Goal: Information Seeking & Learning: Stay updated

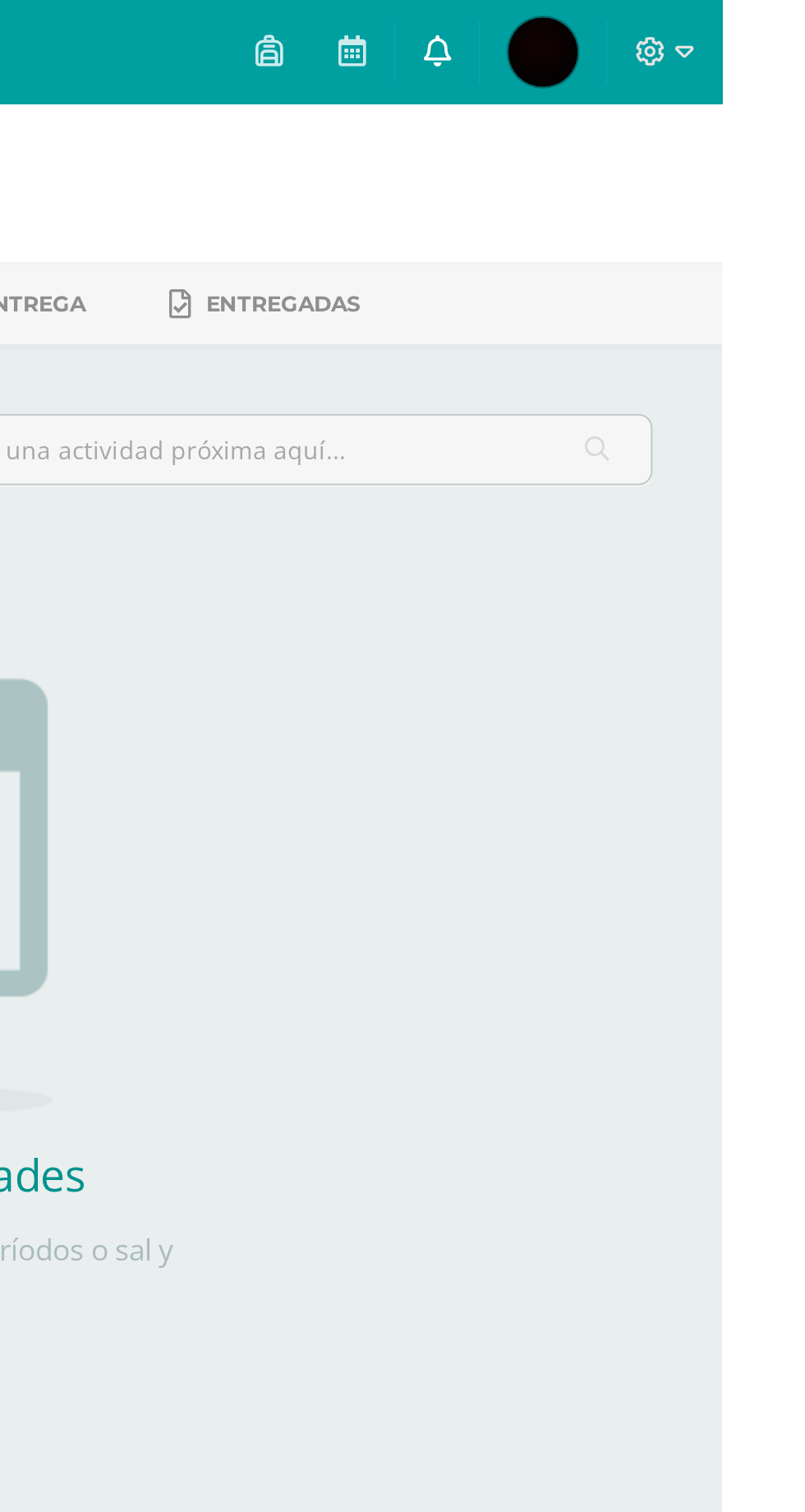
click at [690, 28] on link at bounding box center [670, 25] width 40 height 50
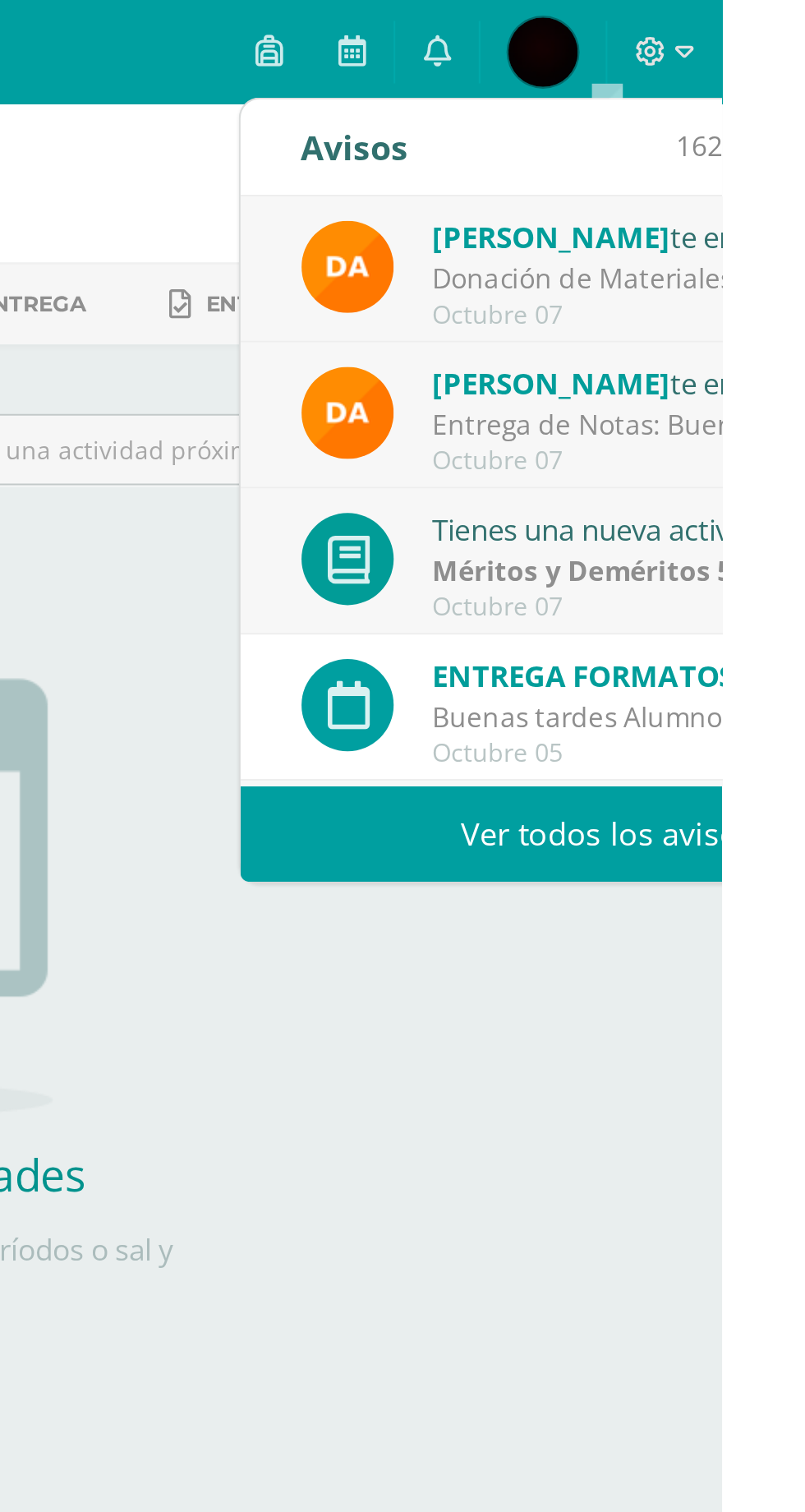
click at [752, 391] on link "Ver todos los avisos" at bounding box center [751, 394] width 348 height 45
click at [804, 367] on div "ENTREGA FORMATOS MINISTERIALES P.S. para el día 06/10/25 Buenas tardes Alumnos …" at bounding box center [751, 334] width 348 height 69
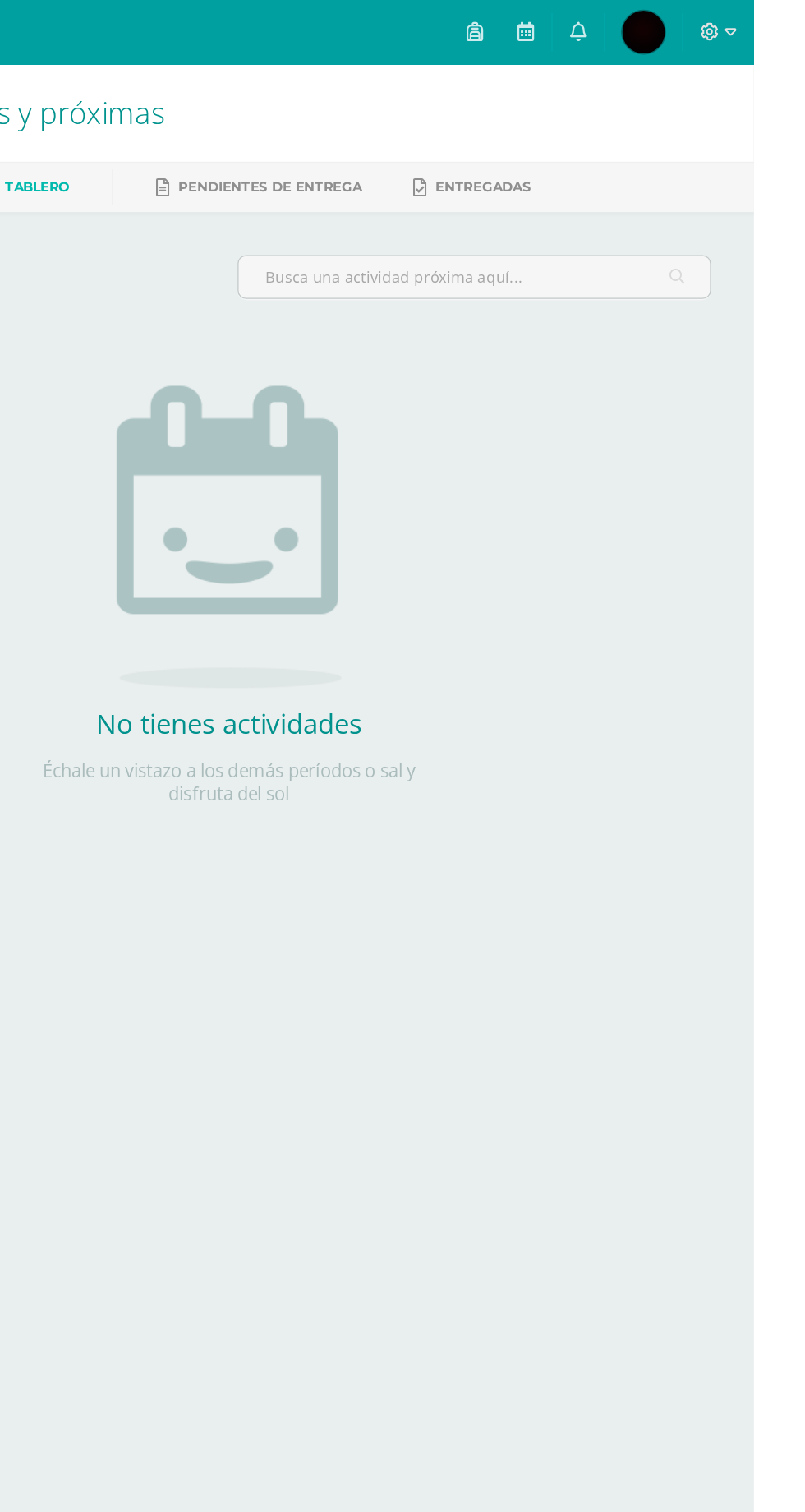
click at [751, 46] on link "José Julian Mi Perfil" at bounding box center [721, 25] width 59 height 50
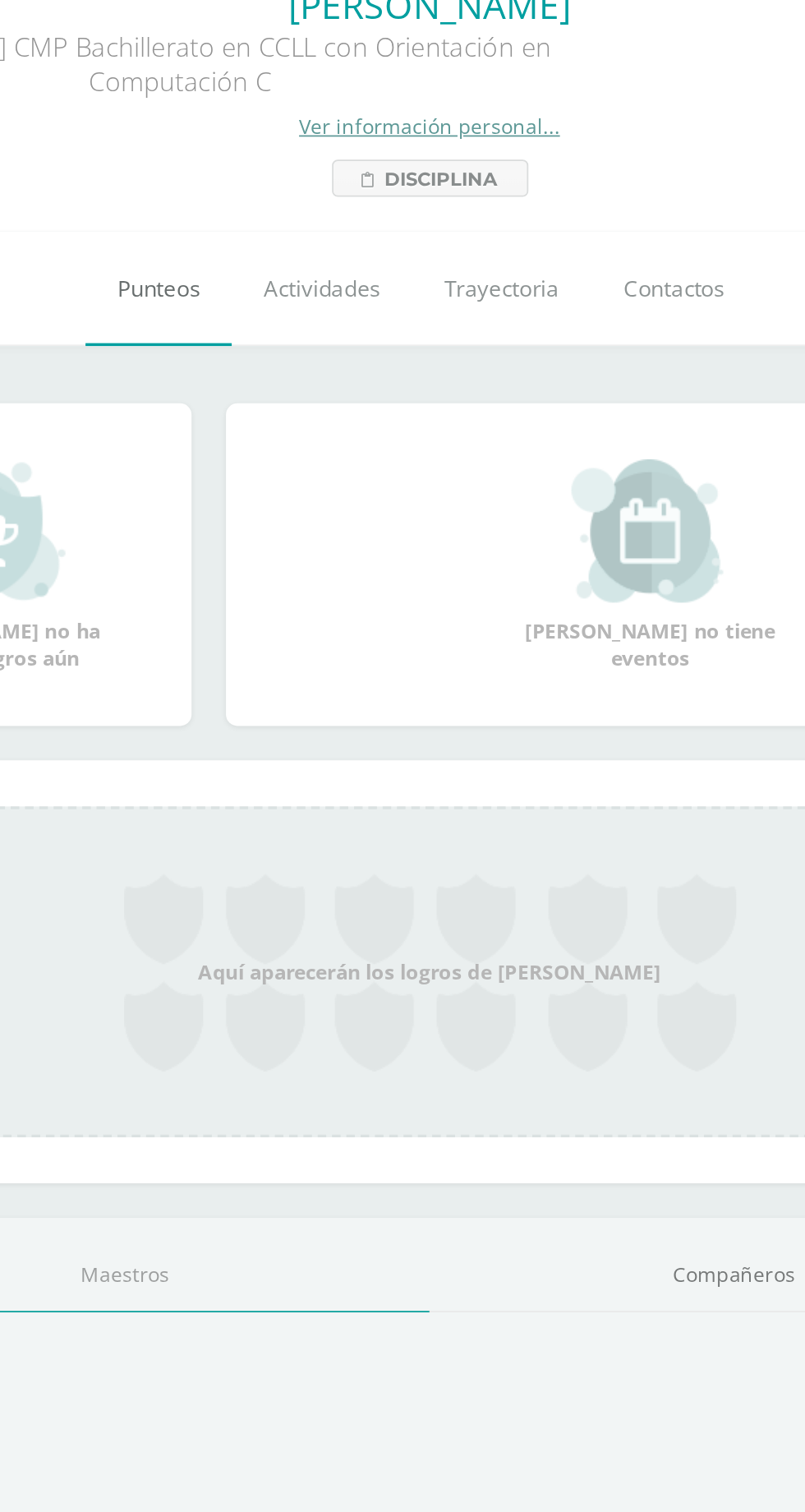
click at [272, 323] on link "Punteos" at bounding box center [248, 318] width 84 height 66
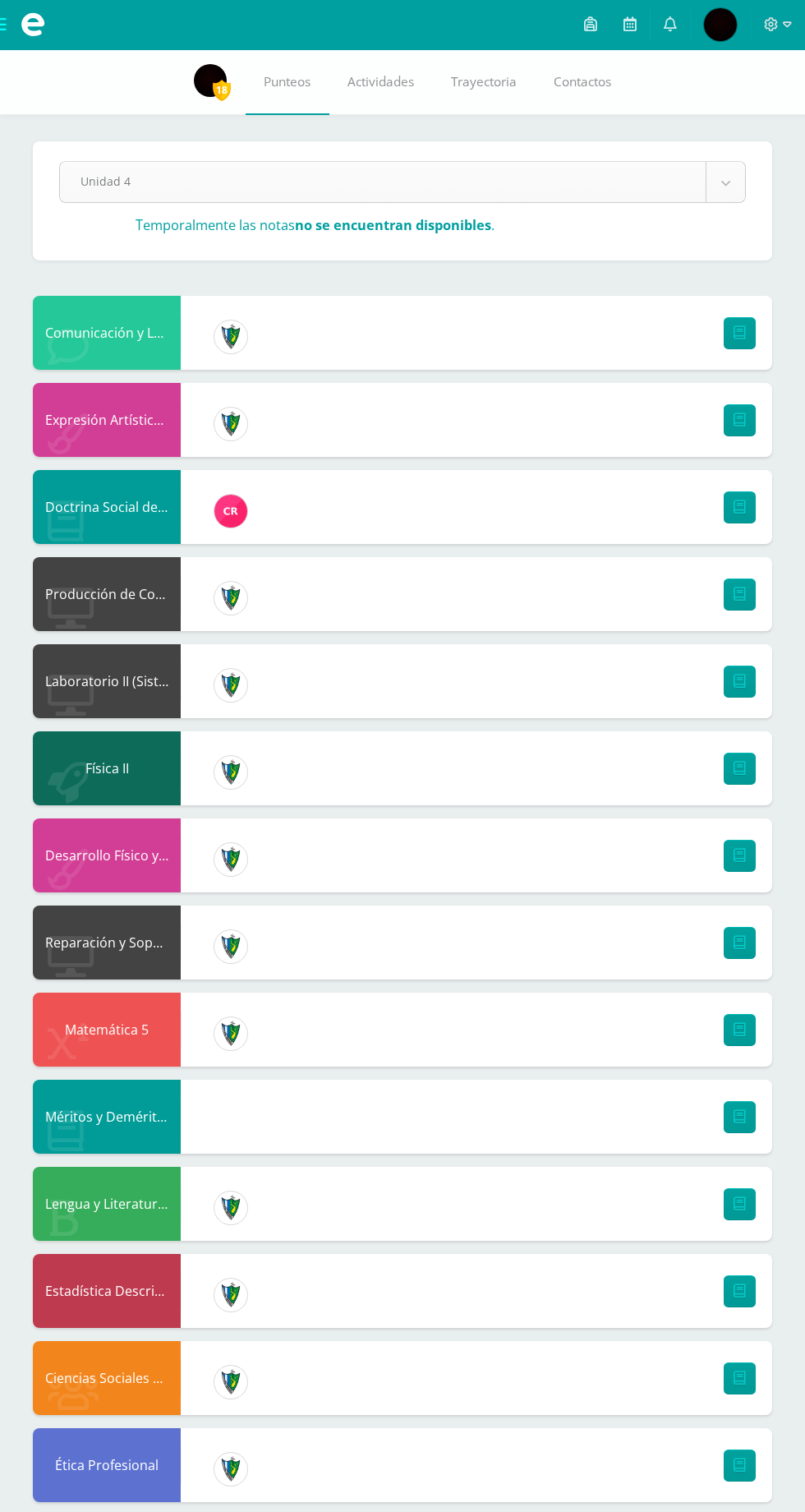
click at [662, 171] on body "Mis cursos Archivos Cerrar panel Biología II Quinto Bachillerato CMP Bachillera…" at bounding box center [402, 985] width 805 height 1970
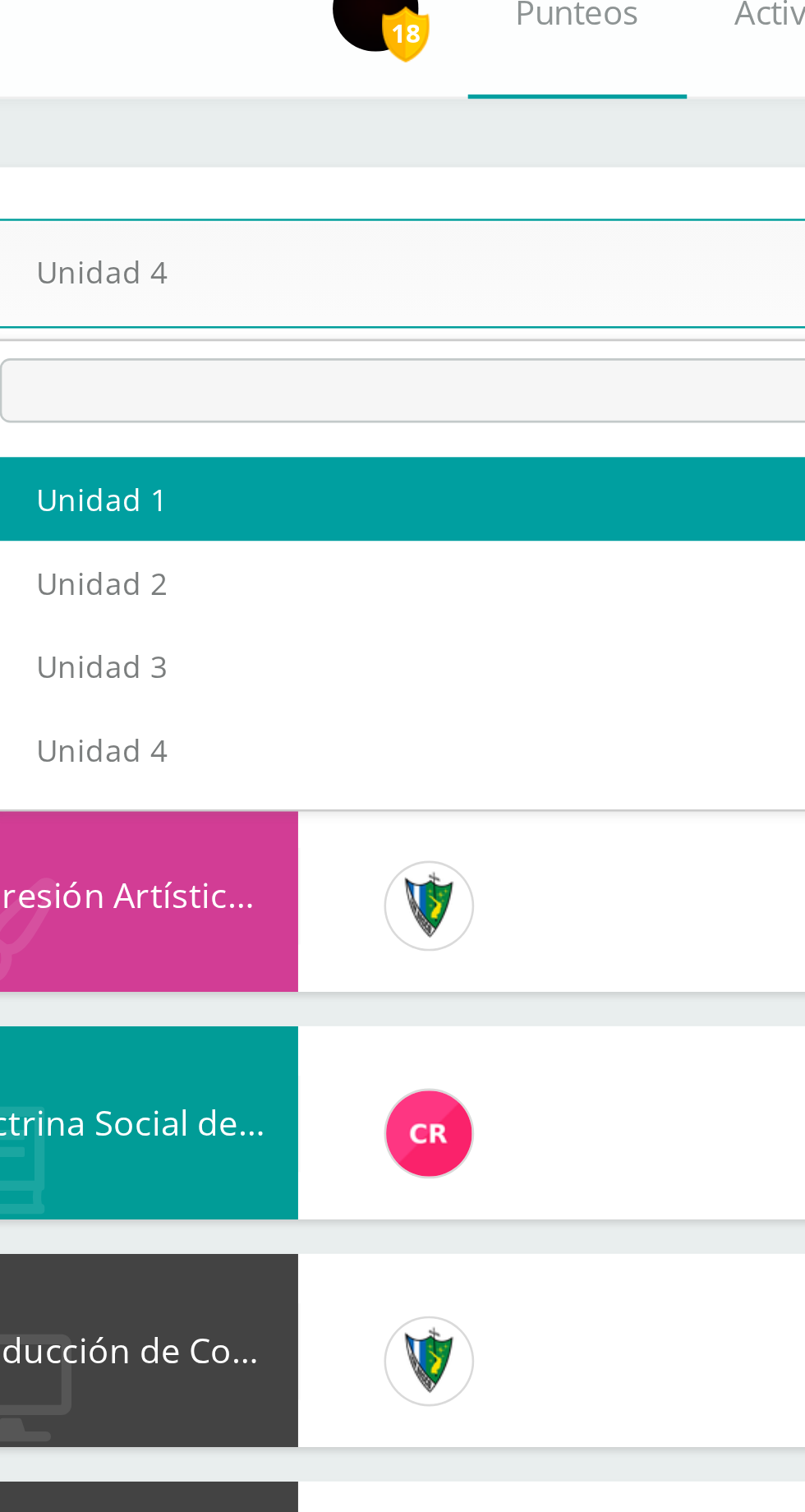
select select "Unidad 1"
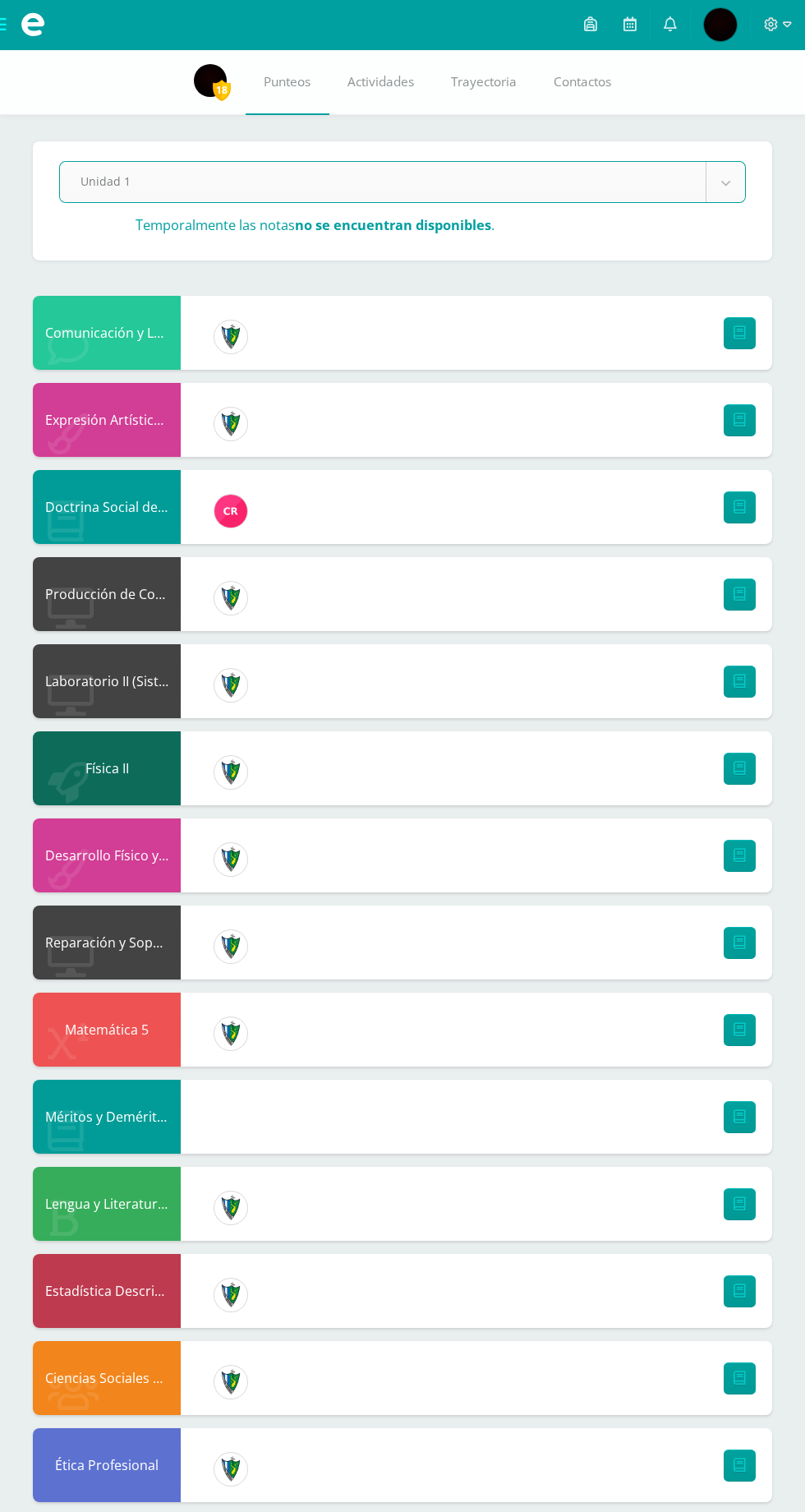
click at [726, 182] on body "Mis cursos Archivos Cerrar panel Biología II Quinto Bachillerato CMP Bachillera…" at bounding box center [402, 985] width 805 height 1970
click at [684, 189] on body "Mis cursos Archivos Cerrar panel Biología II Quinto Bachillerato CMP Bachillera…" at bounding box center [402, 985] width 805 height 1970
click at [679, 182] on body "Mis cursos Archivos Cerrar panel Biología II Quinto Bachillerato CMP Bachillera…" at bounding box center [402, 985] width 805 height 1970
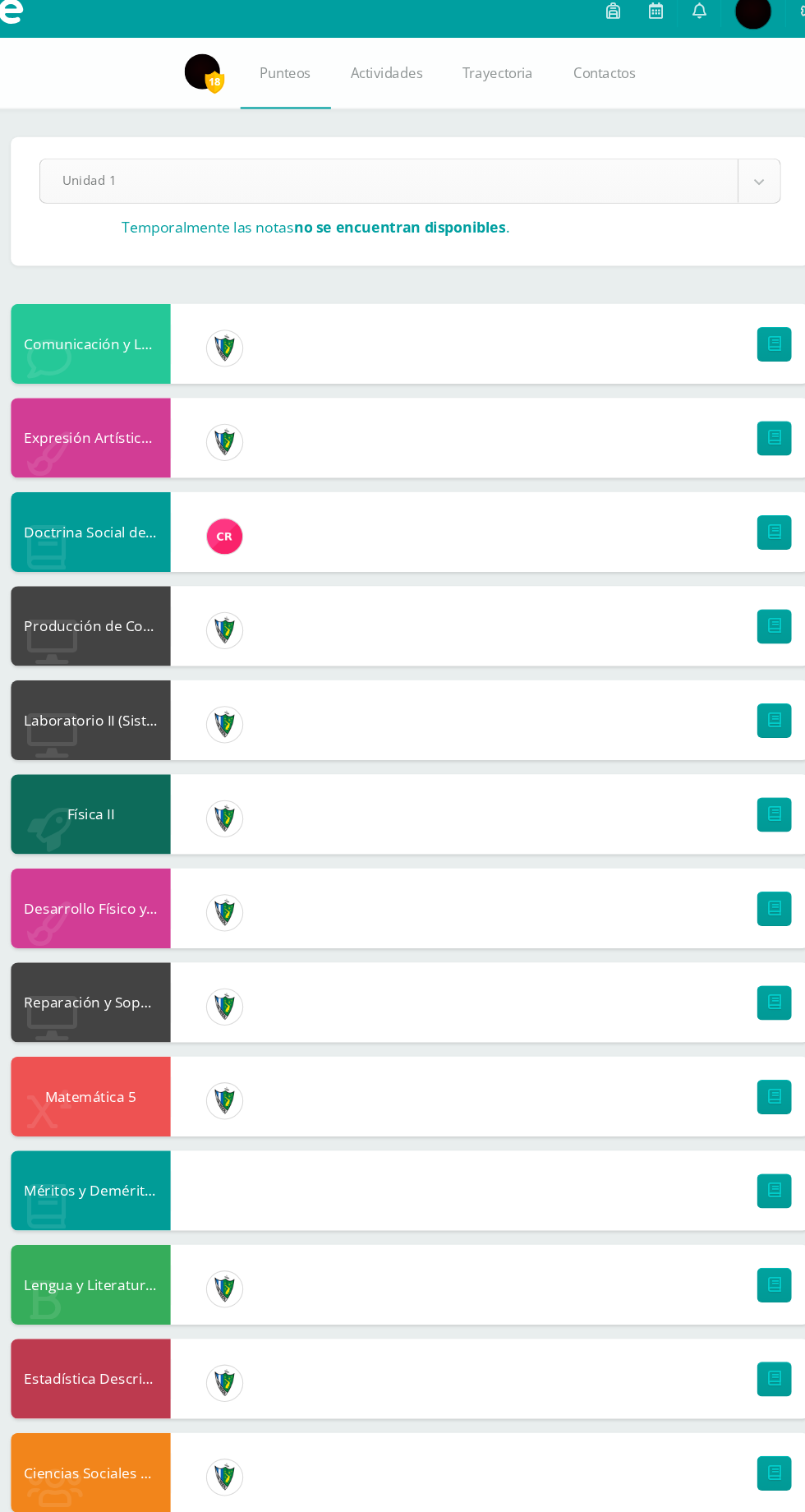
click at [723, 186] on body "Mis cursos Archivos Cerrar panel Biología II Quinto Bachillerato CMP Bachillera…" at bounding box center [402, 985] width 805 height 1970
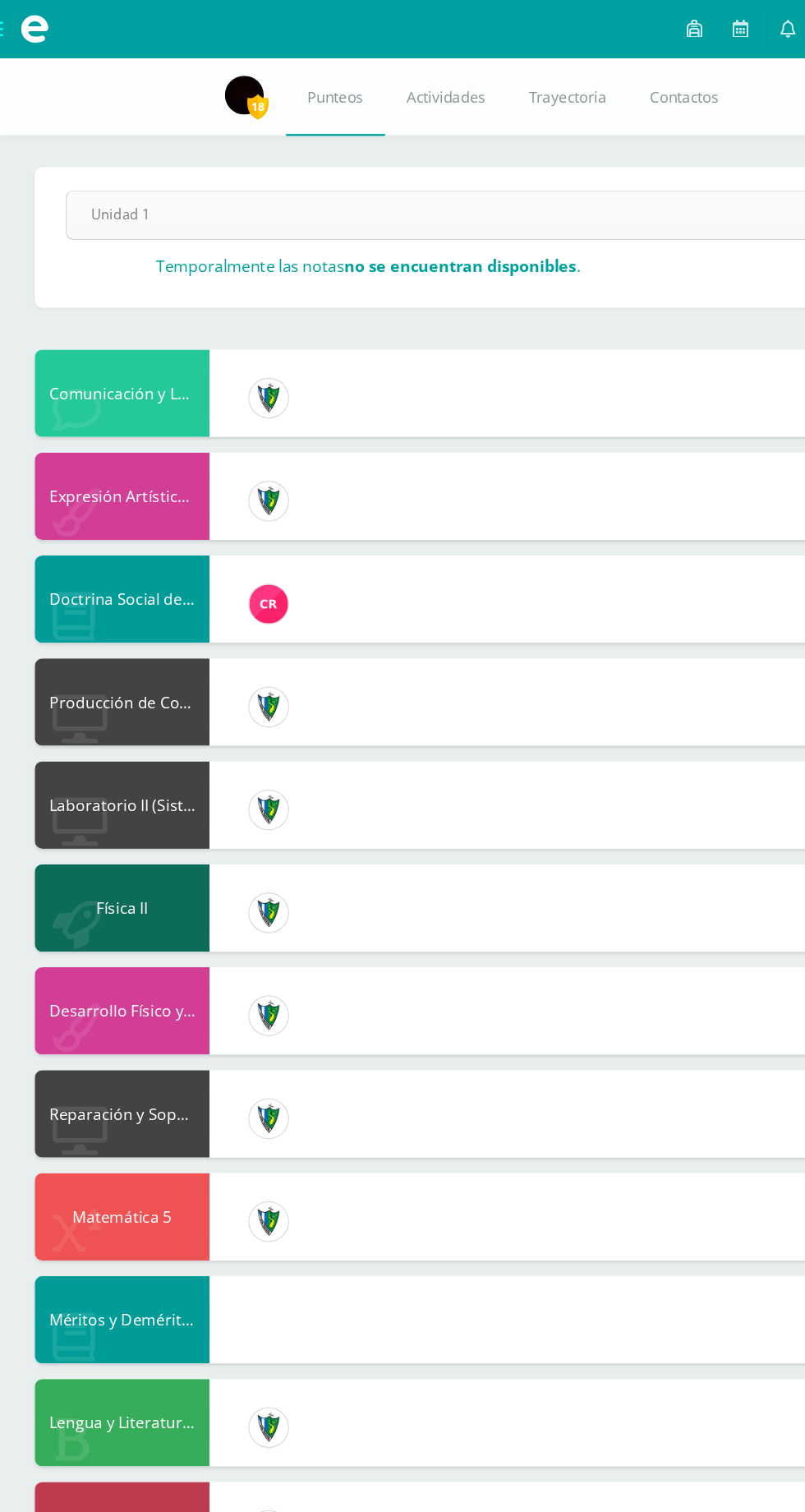
click at [578, 186] on body "Mis cursos Archivos Cerrar panel Biología II Quinto Bachillerato CMP Bachillera…" at bounding box center [402, 985] width 805 height 1970
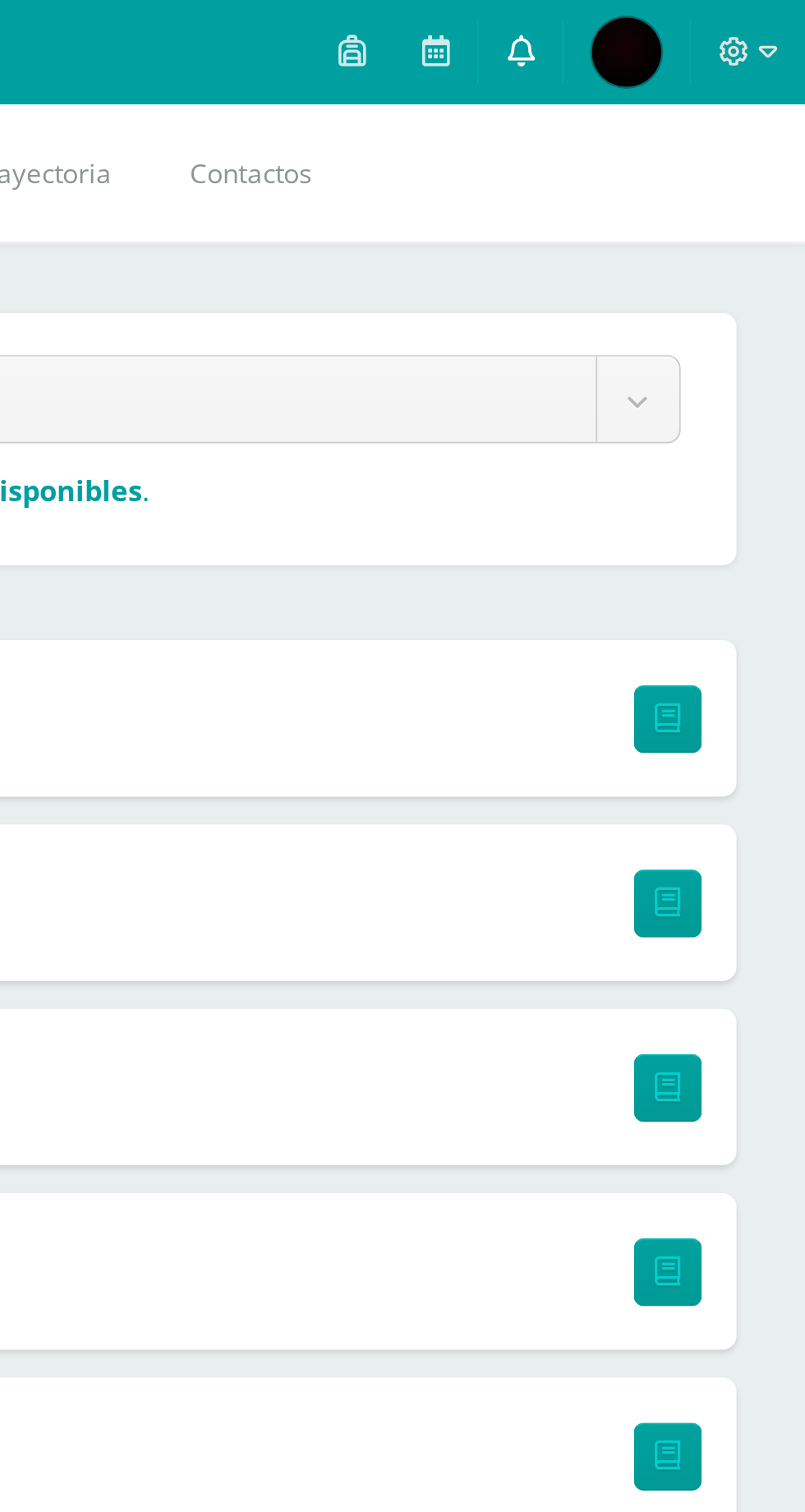
click at [668, 25] on icon at bounding box center [670, 24] width 13 height 15
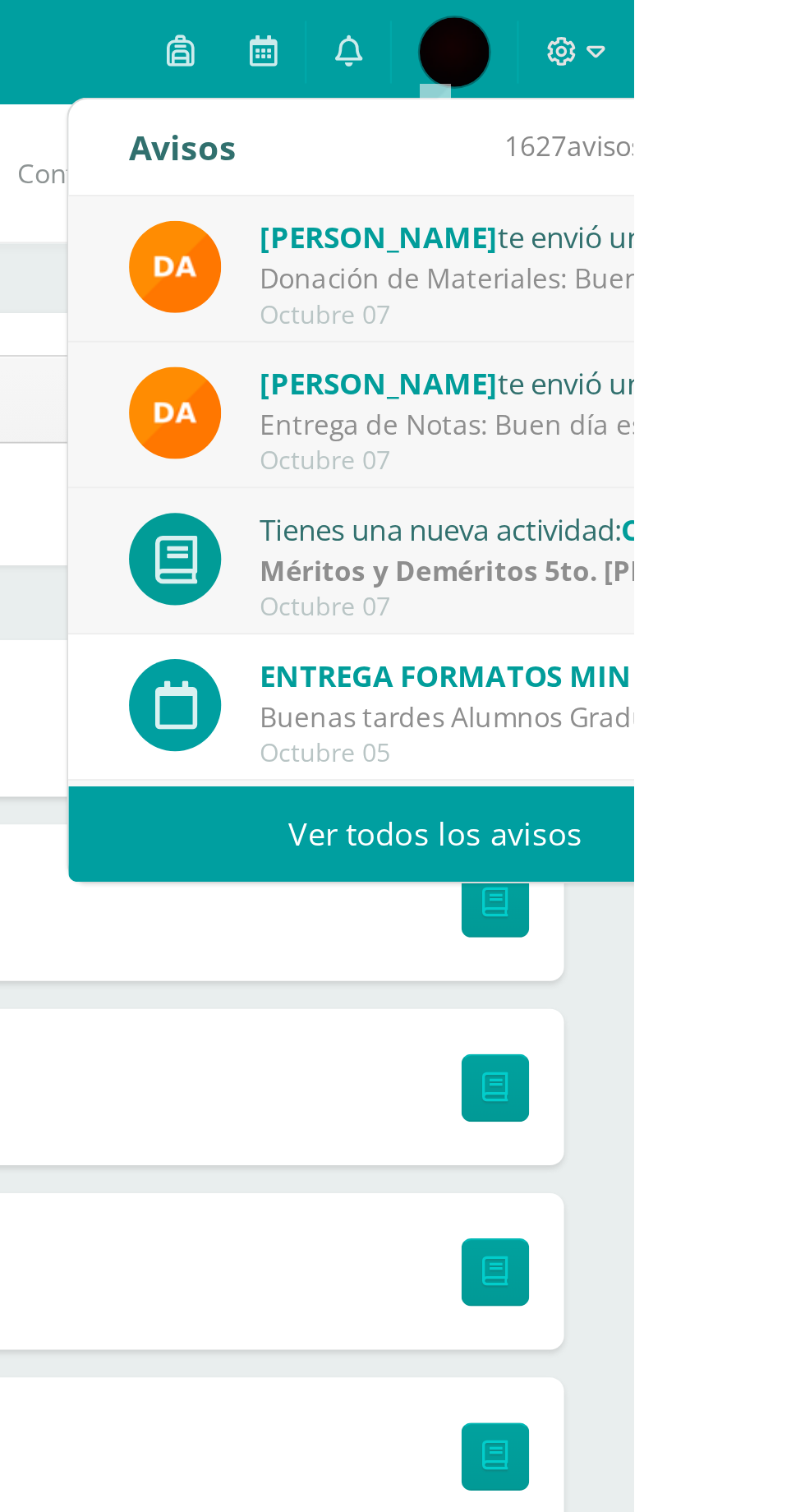
click at [651, 391] on link "Ver todos los avisos" at bounding box center [712, 394] width 348 height 45
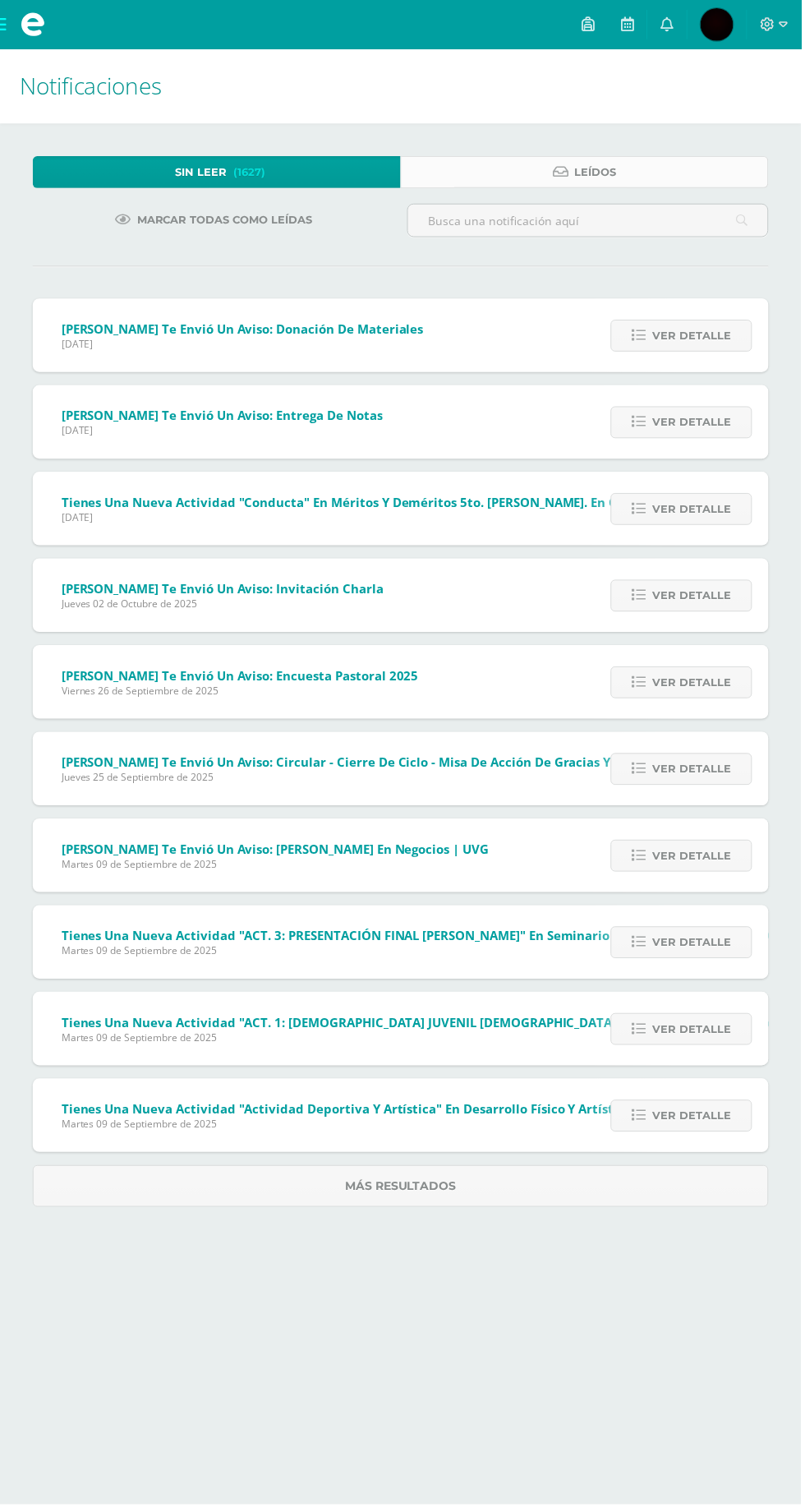
click at [476, 179] on link "Leídos" at bounding box center [588, 173] width 370 height 32
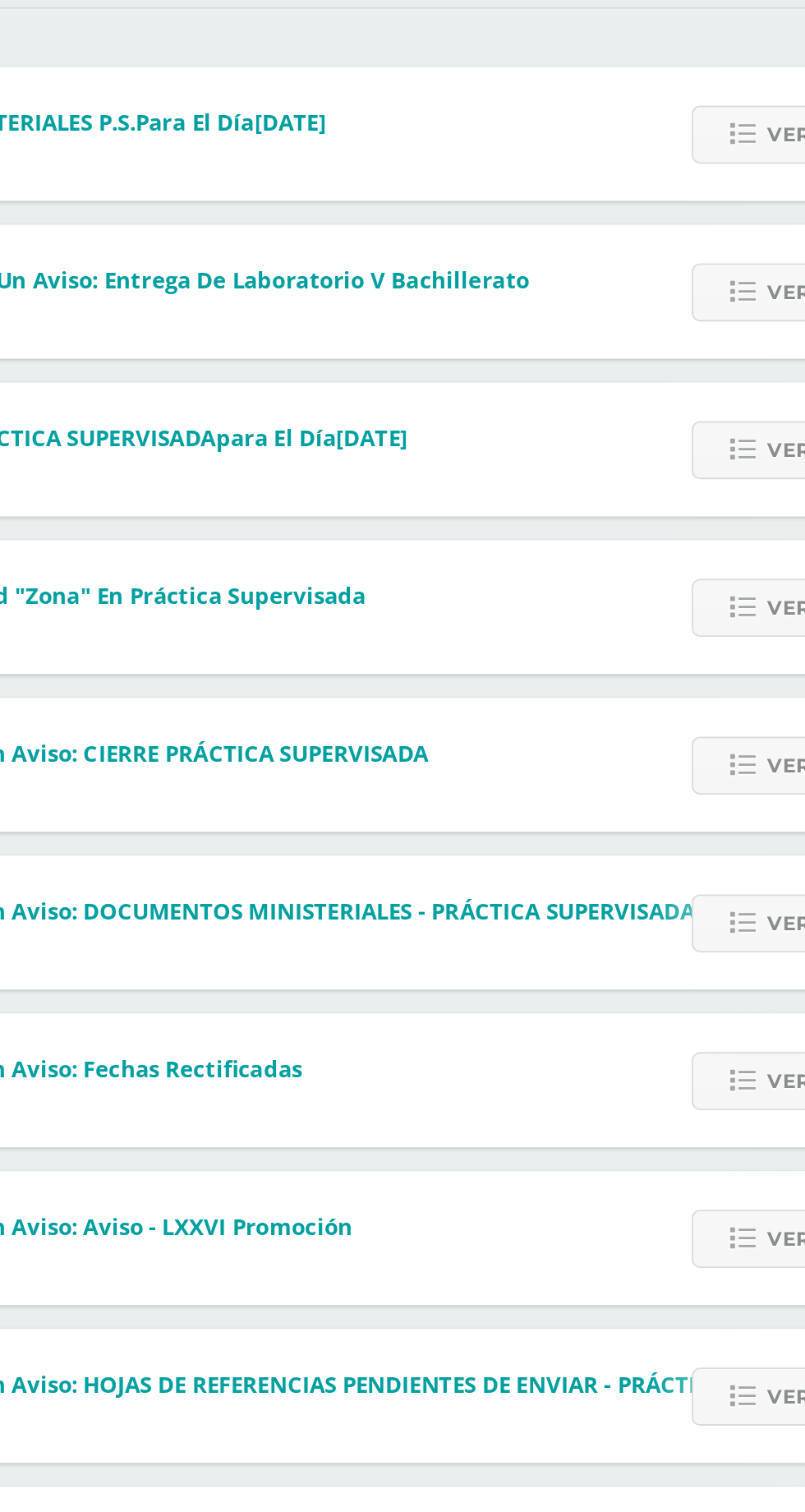
click at [442, 740] on div "[PERSON_NAME] te envió un aviso: DOCUMENTOS MINISTERIALES - PRÁCTICA SUPERVISAD…" at bounding box center [332, 773] width 599 height 74
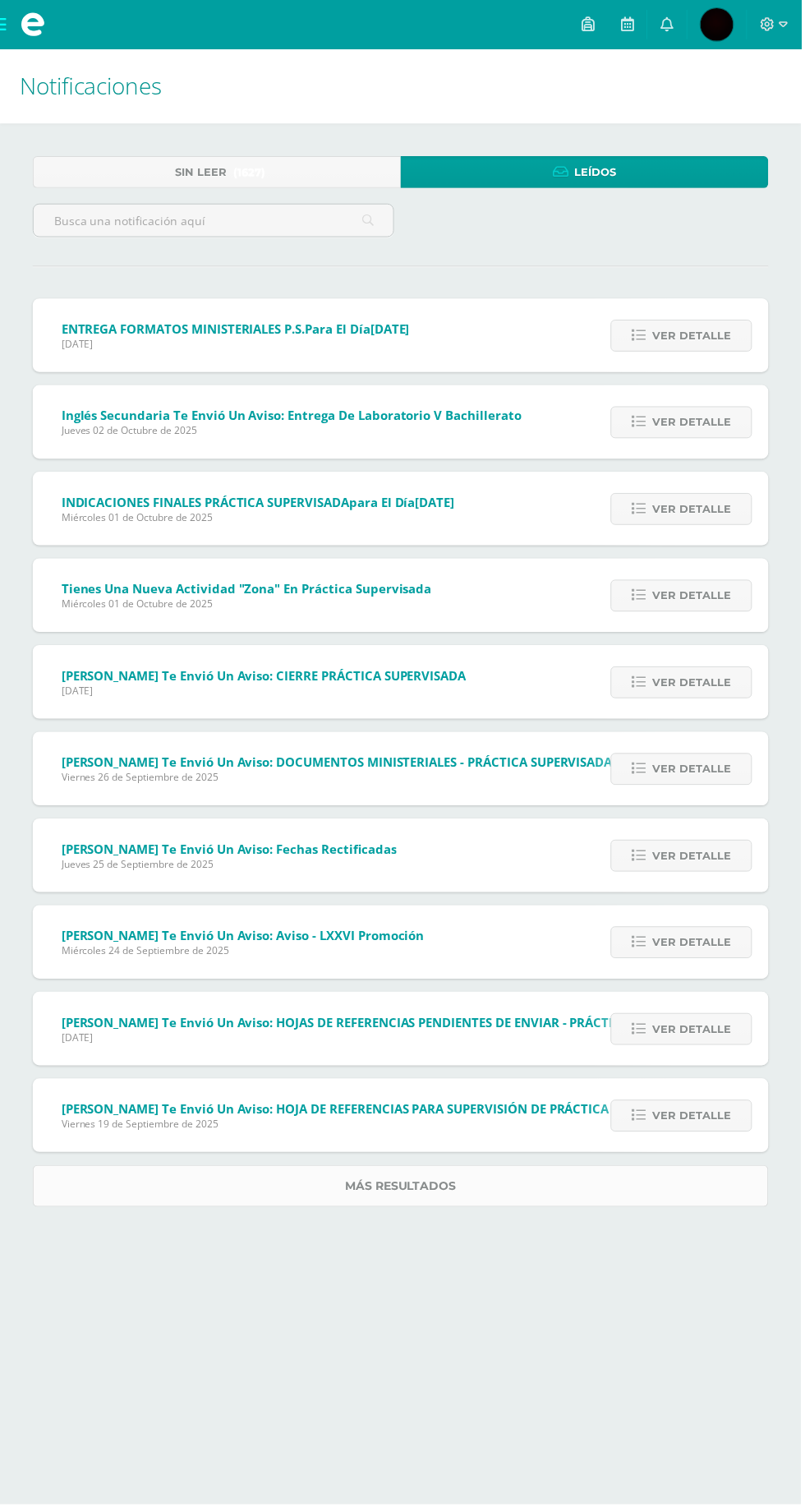
click at [329, 1186] on link "Más resultados" at bounding box center [403, 1192] width 740 height 42
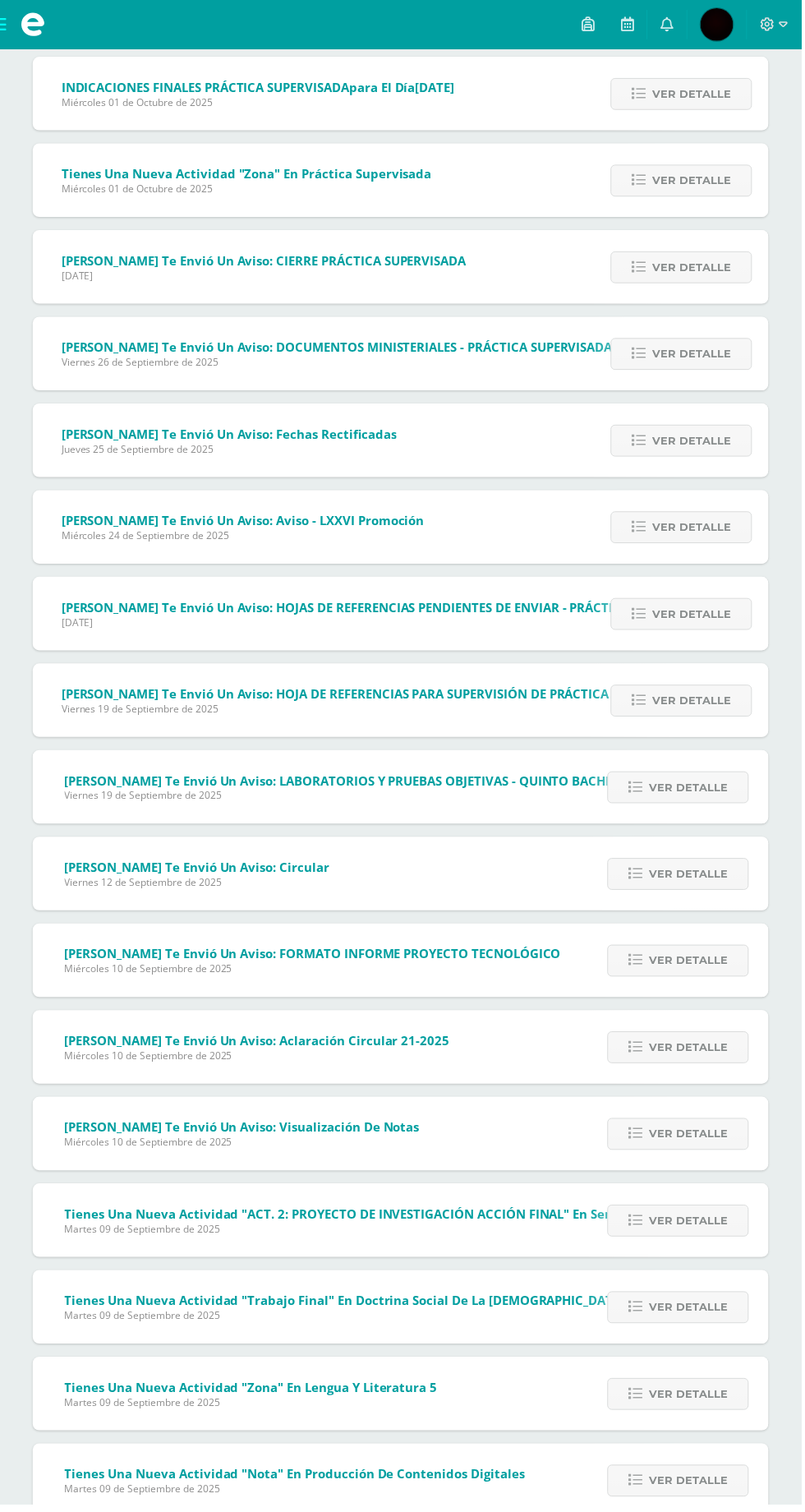
scroll to position [444, 0]
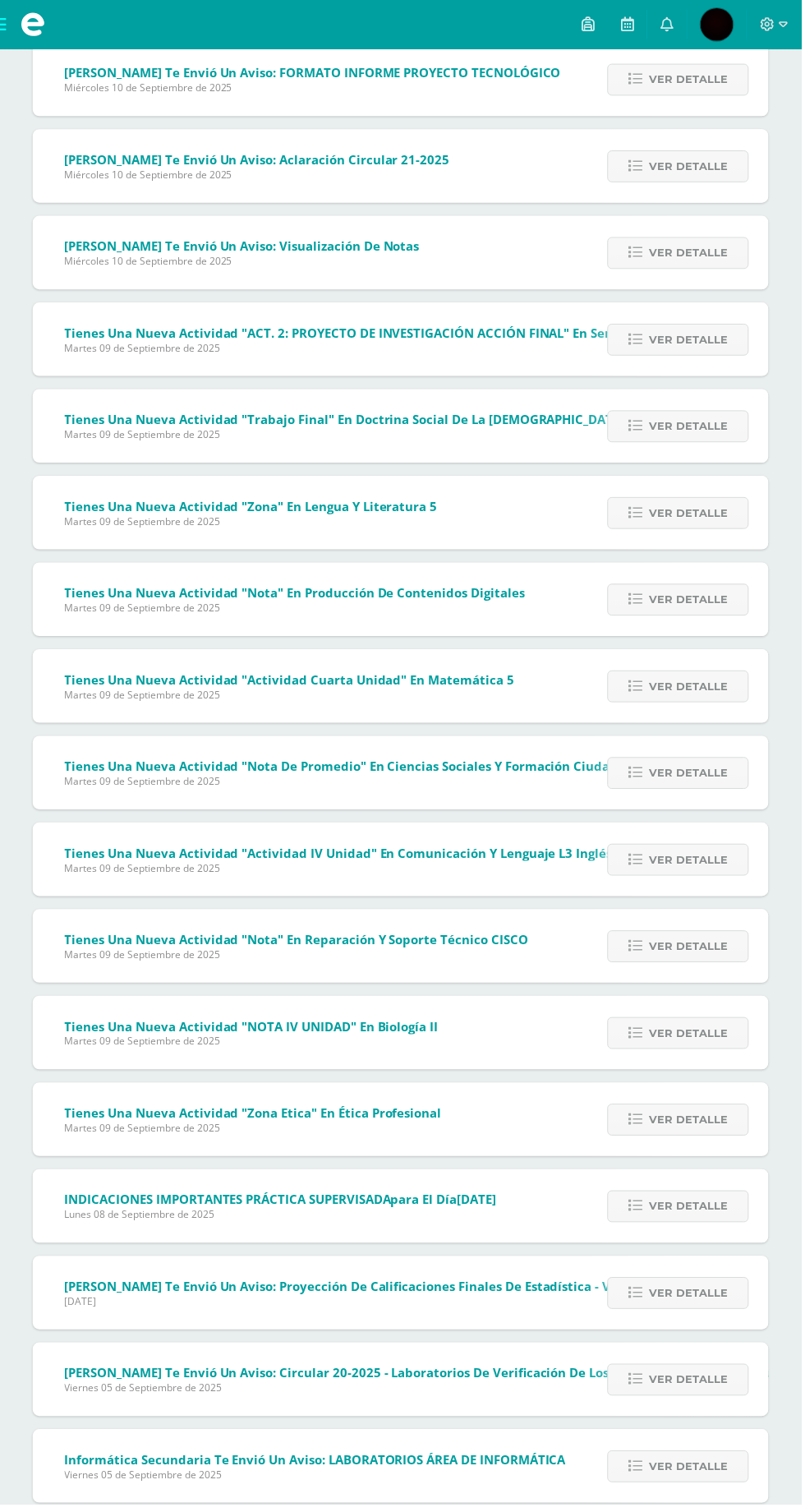
scroll to position [1315, 0]
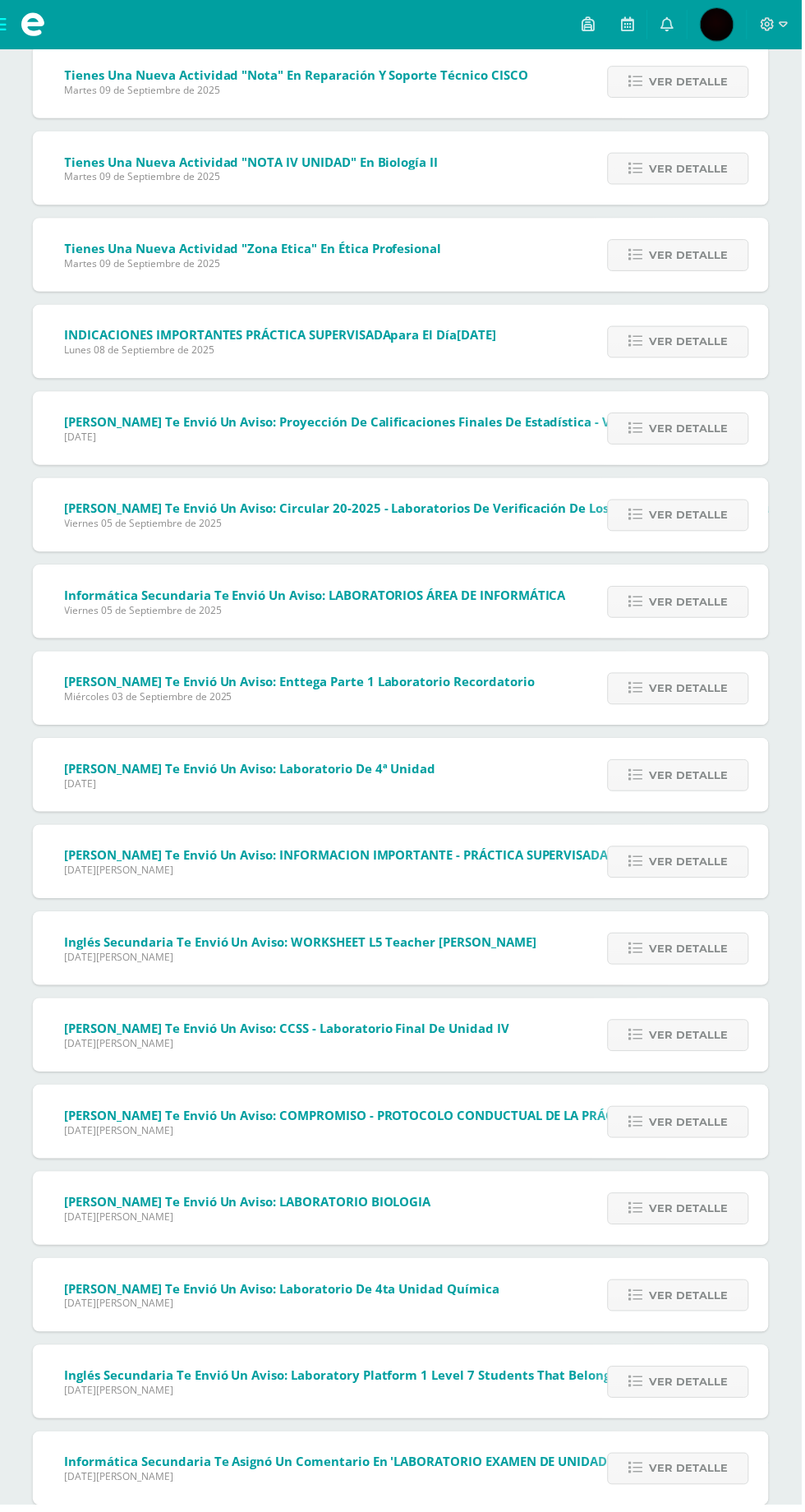
scroll to position [2187, 0]
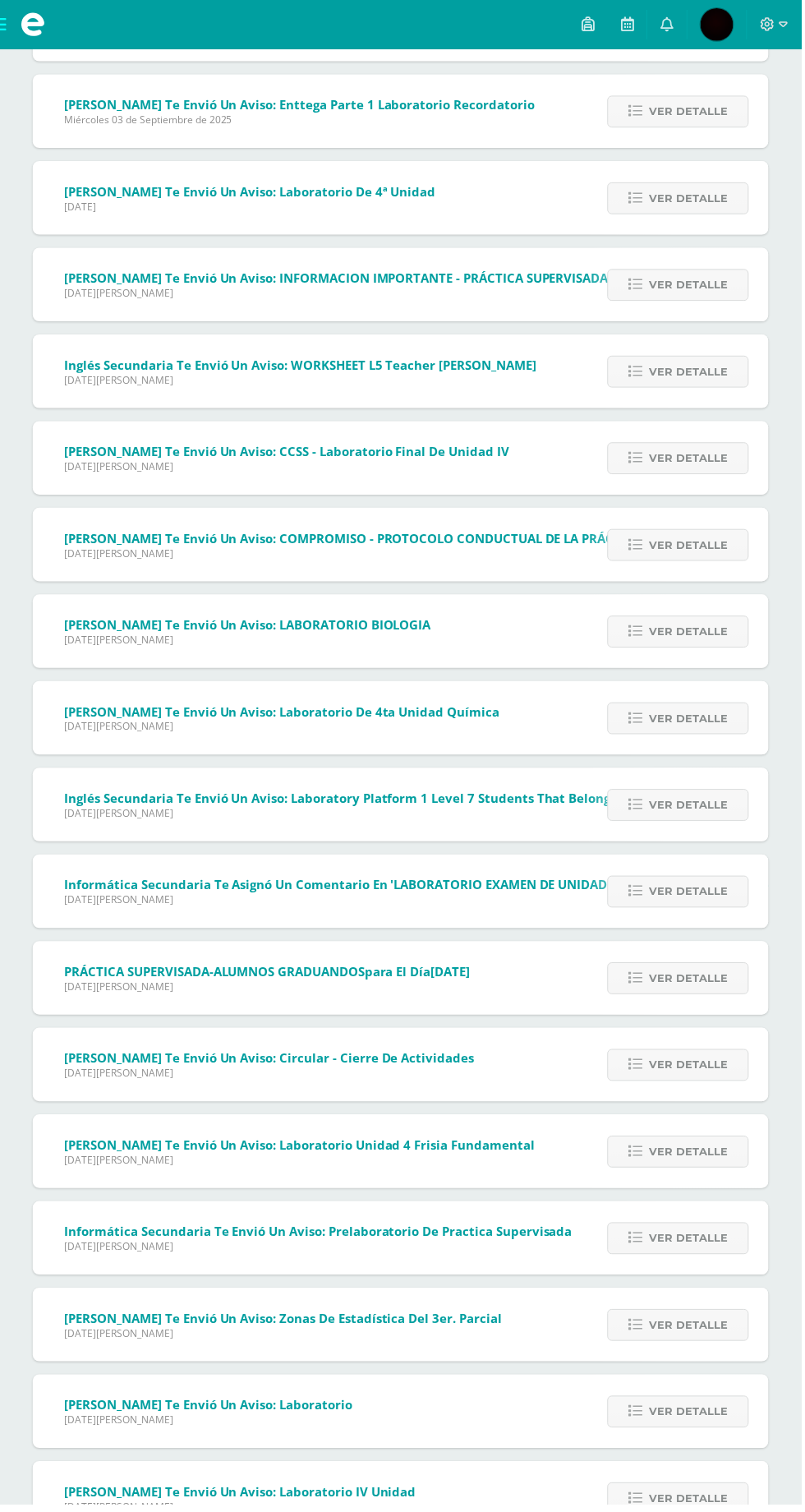
scroll to position [2770, 0]
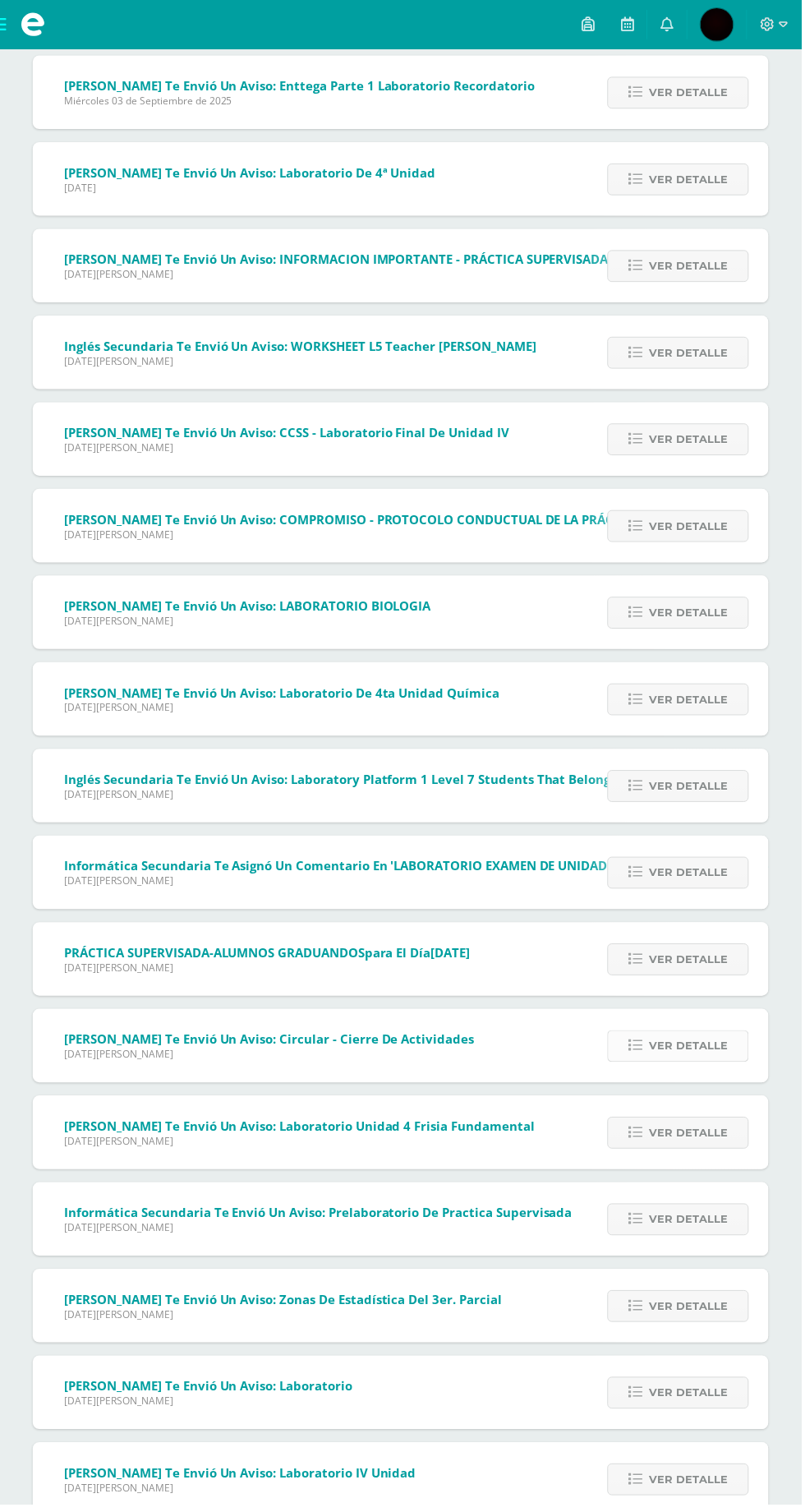
click at [683, 1050] on span "Ver detalle" at bounding box center [692, 1051] width 79 height 31
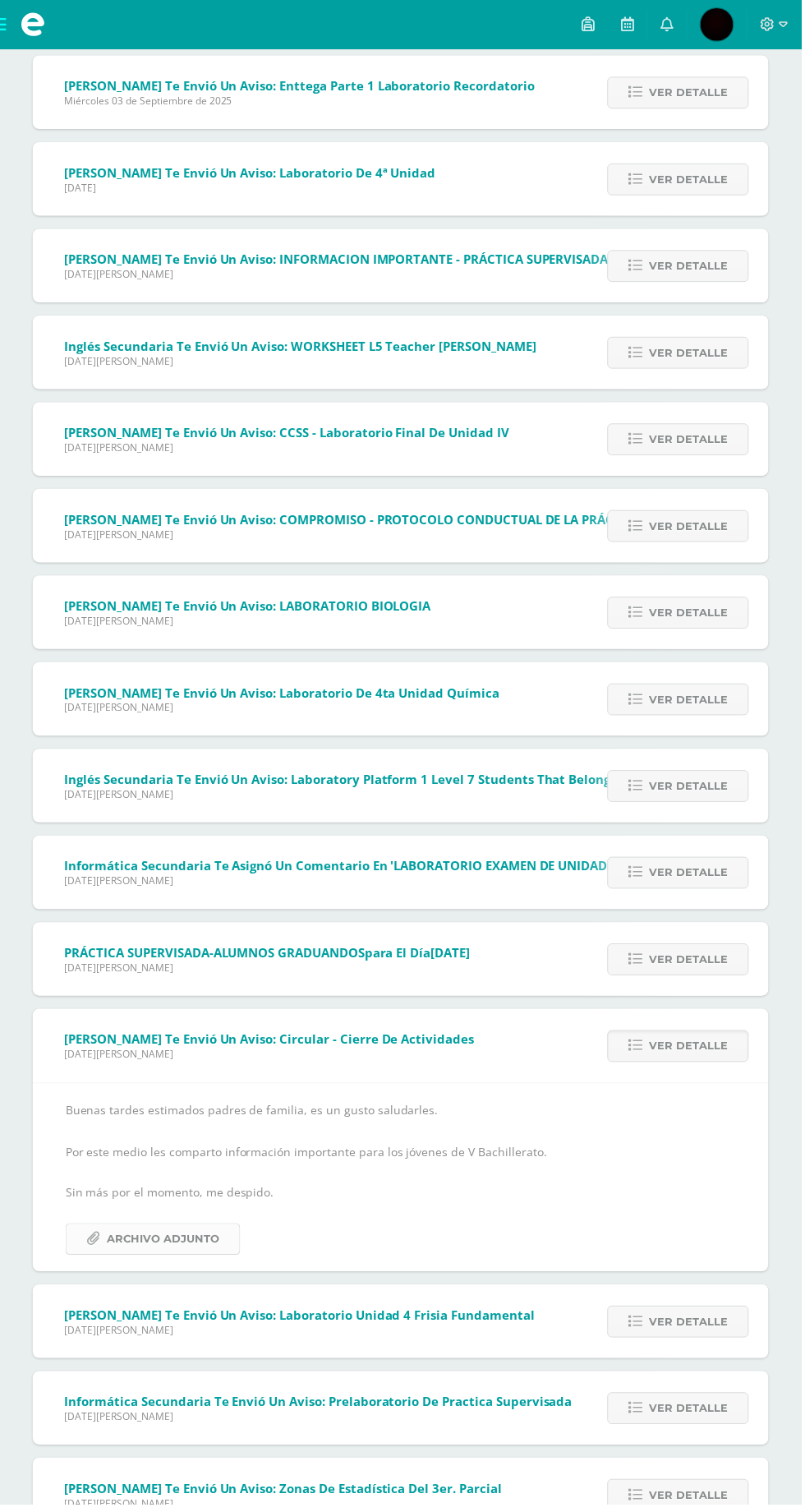
click at [158, 1245] on span "Archivo Adjunto" at bounding box center [163, 1245] width 112 height 31
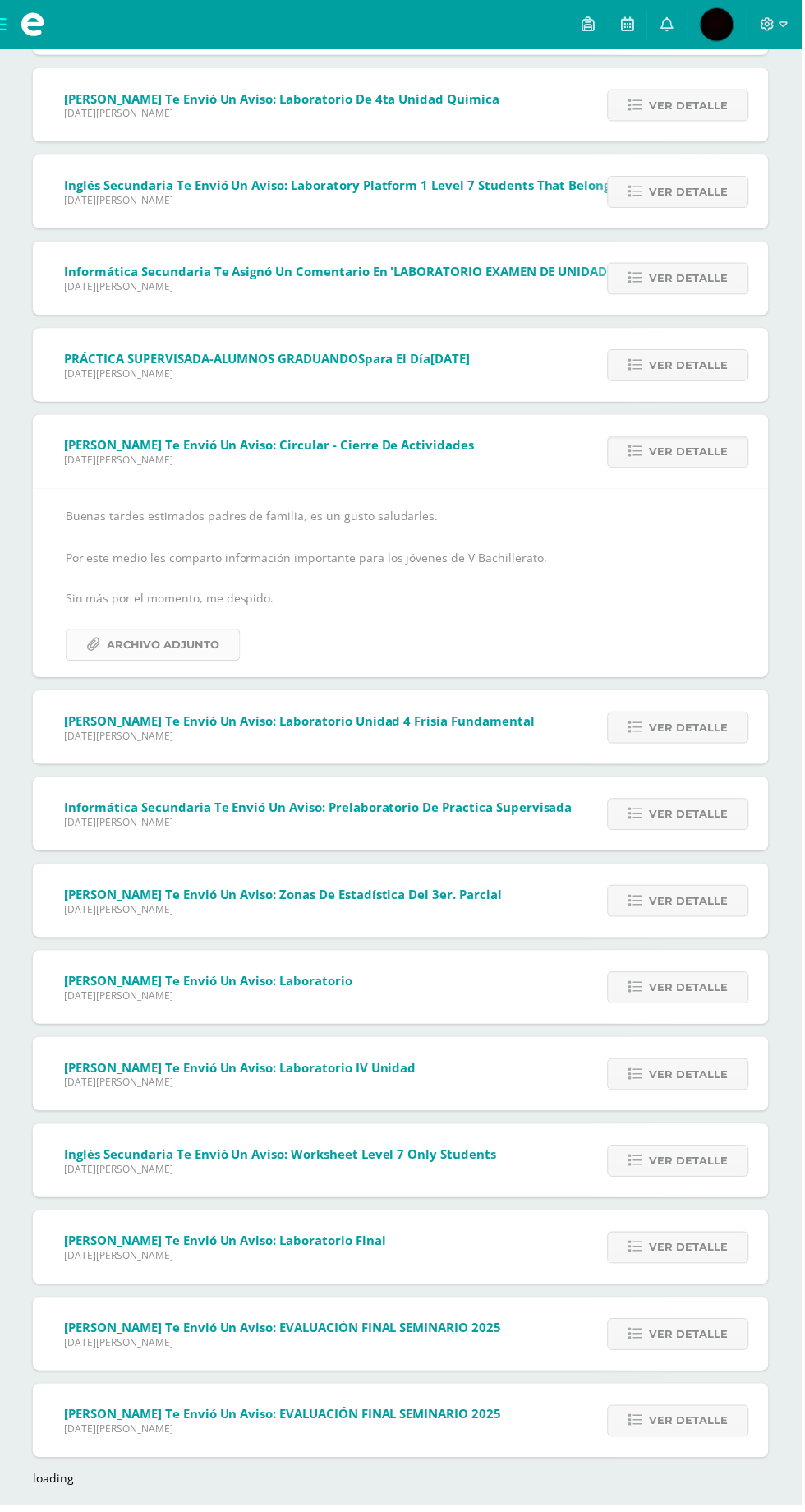
scroll to position [3373, 0]
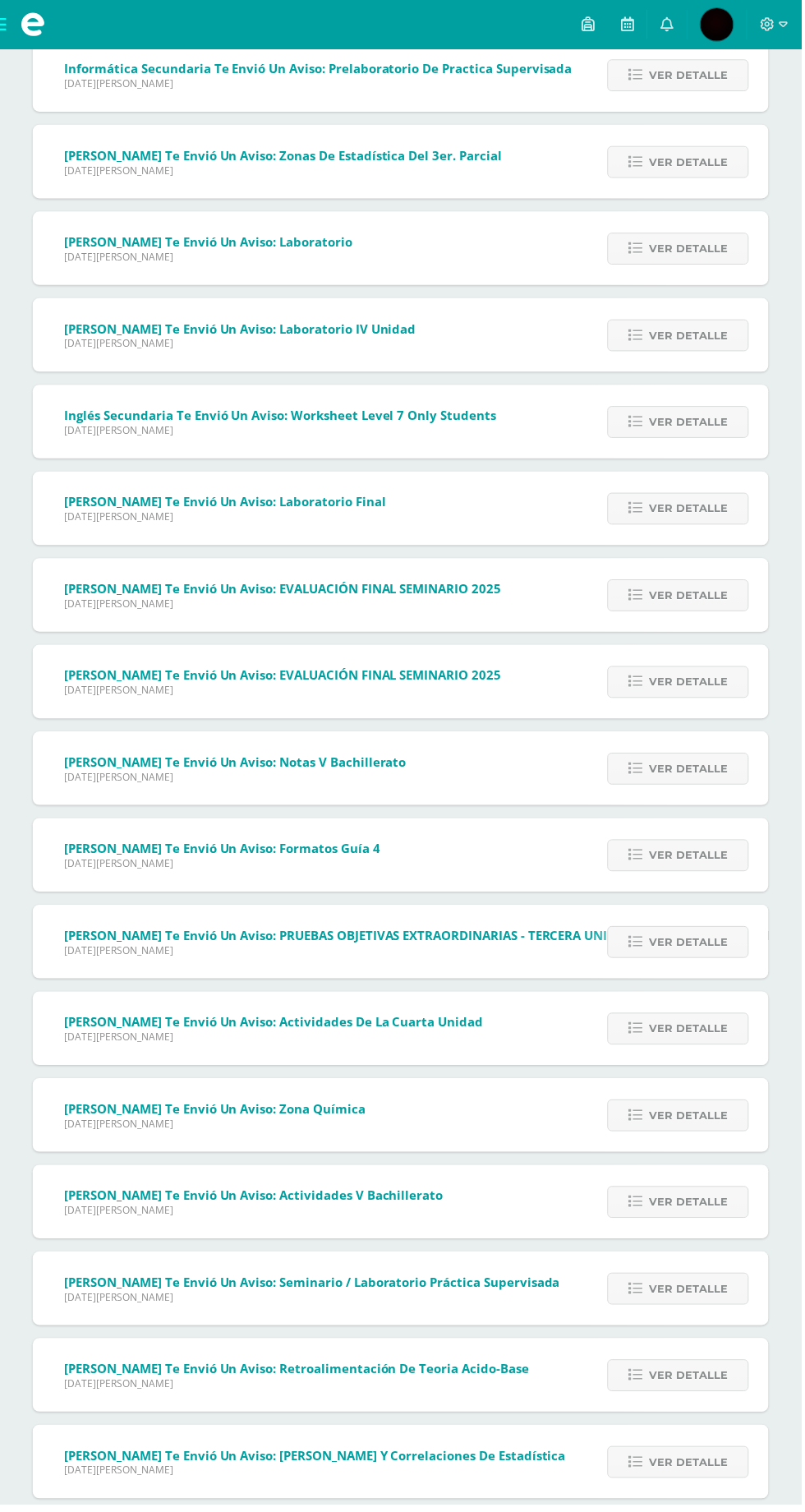
scroll to position [4119, 0]
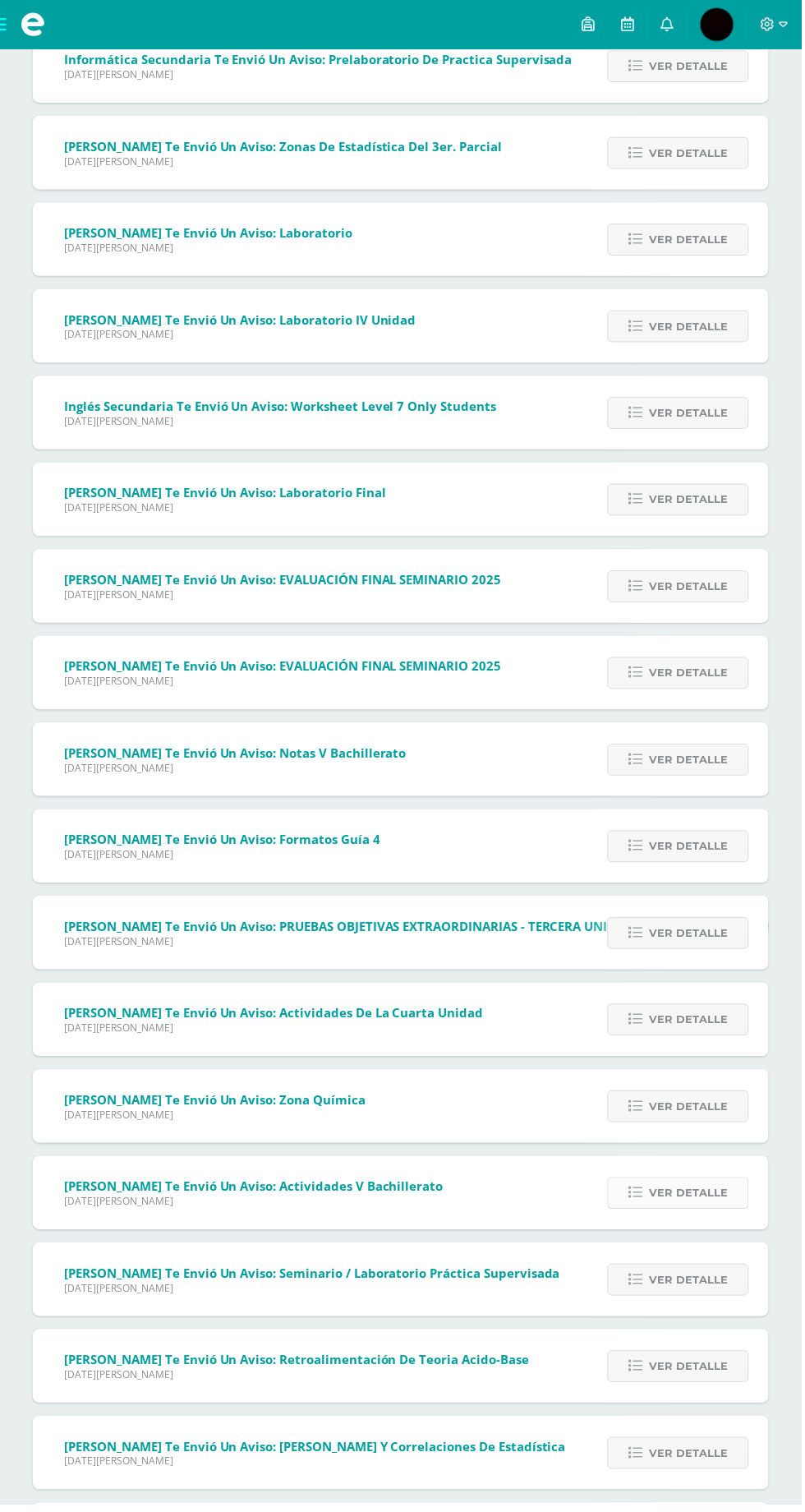
click at [743, 1210] on link "Ver detalle" at bounding box center [681, 1199] width 142 height 32
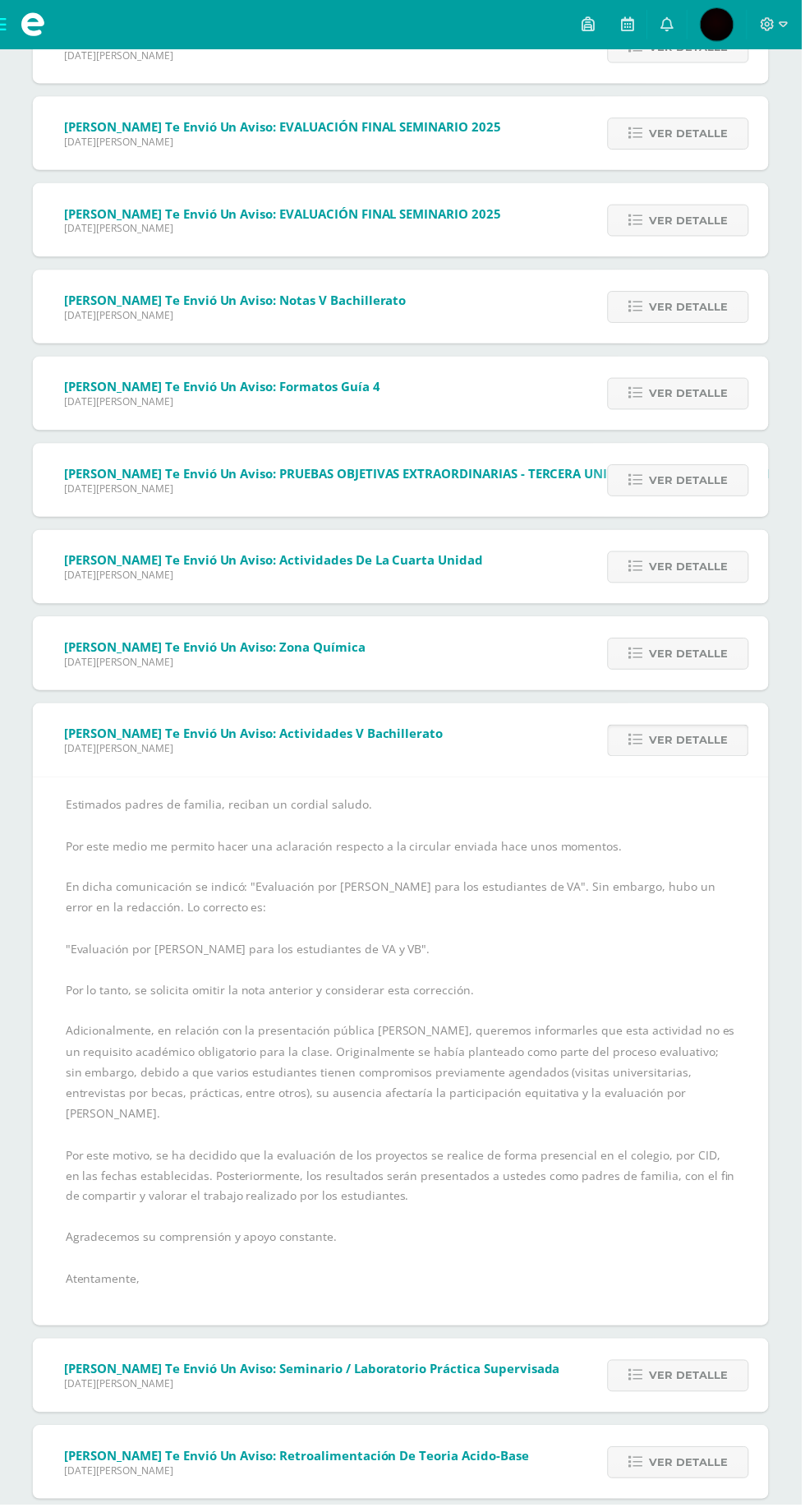
scroll to position [4460, 0]
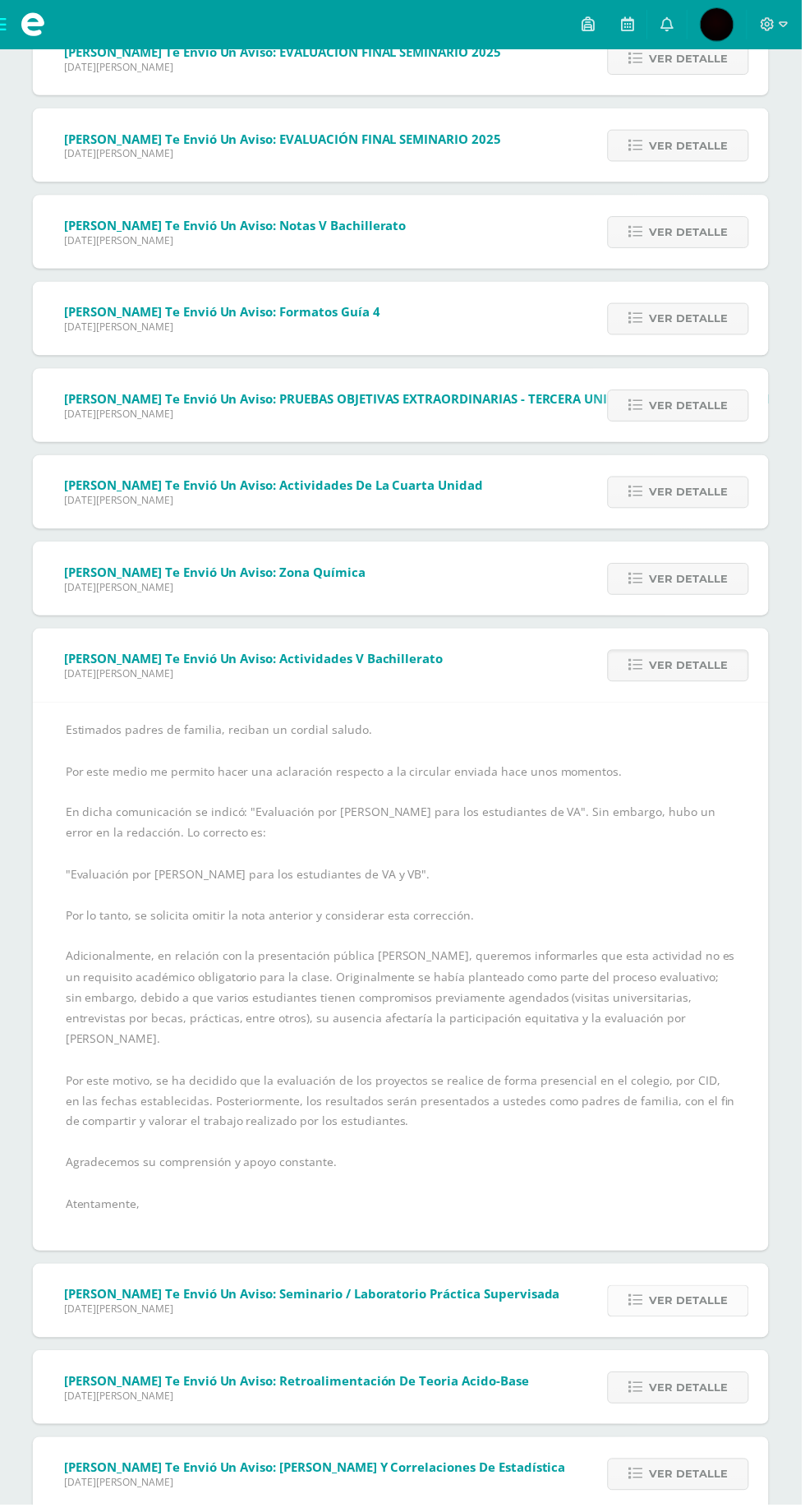
click at [708, 1292] on span "Ver detalle" at bounding box center [692, 1306] width 79 height 31
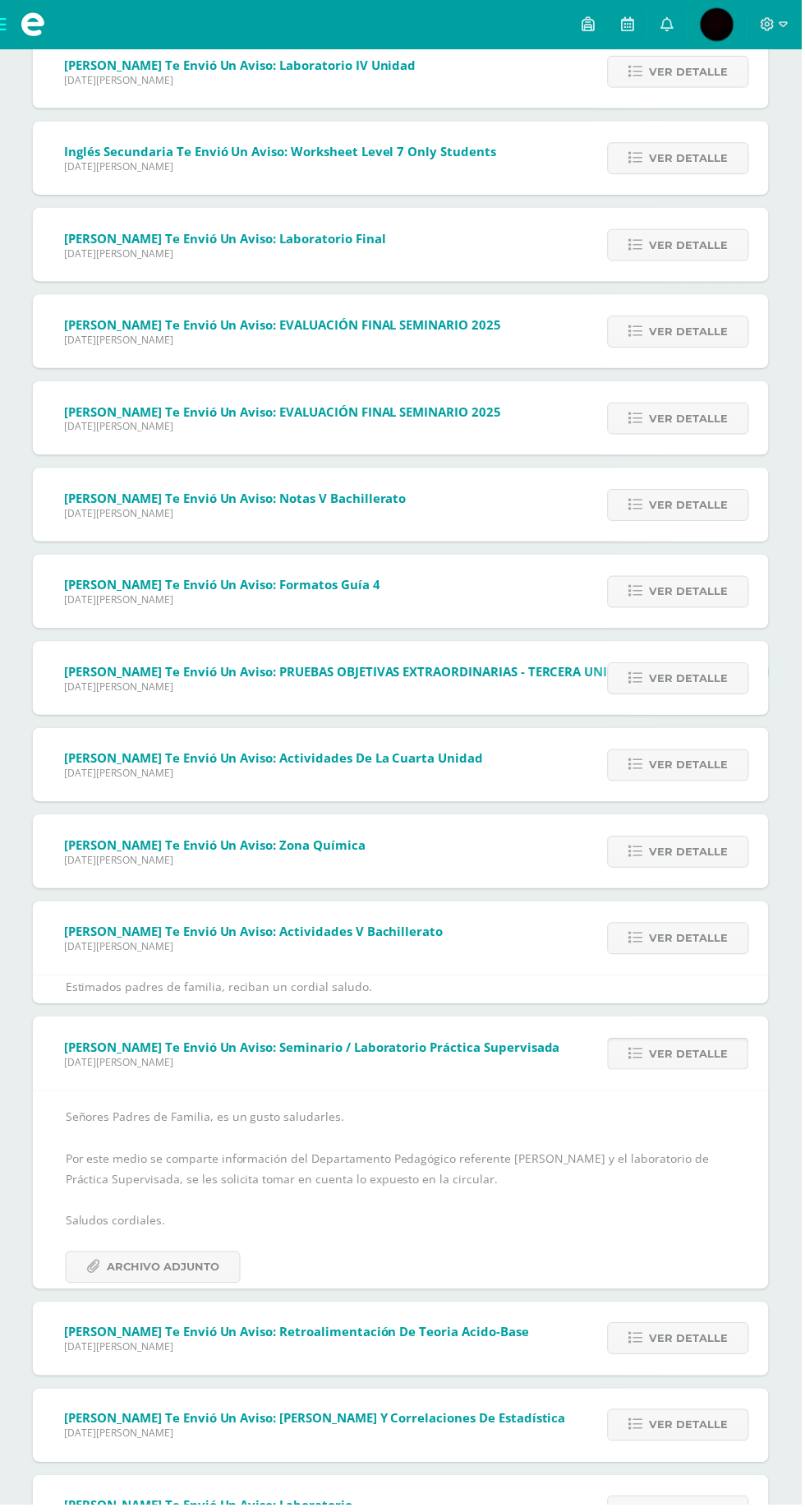
scroll to position [4140, 0]
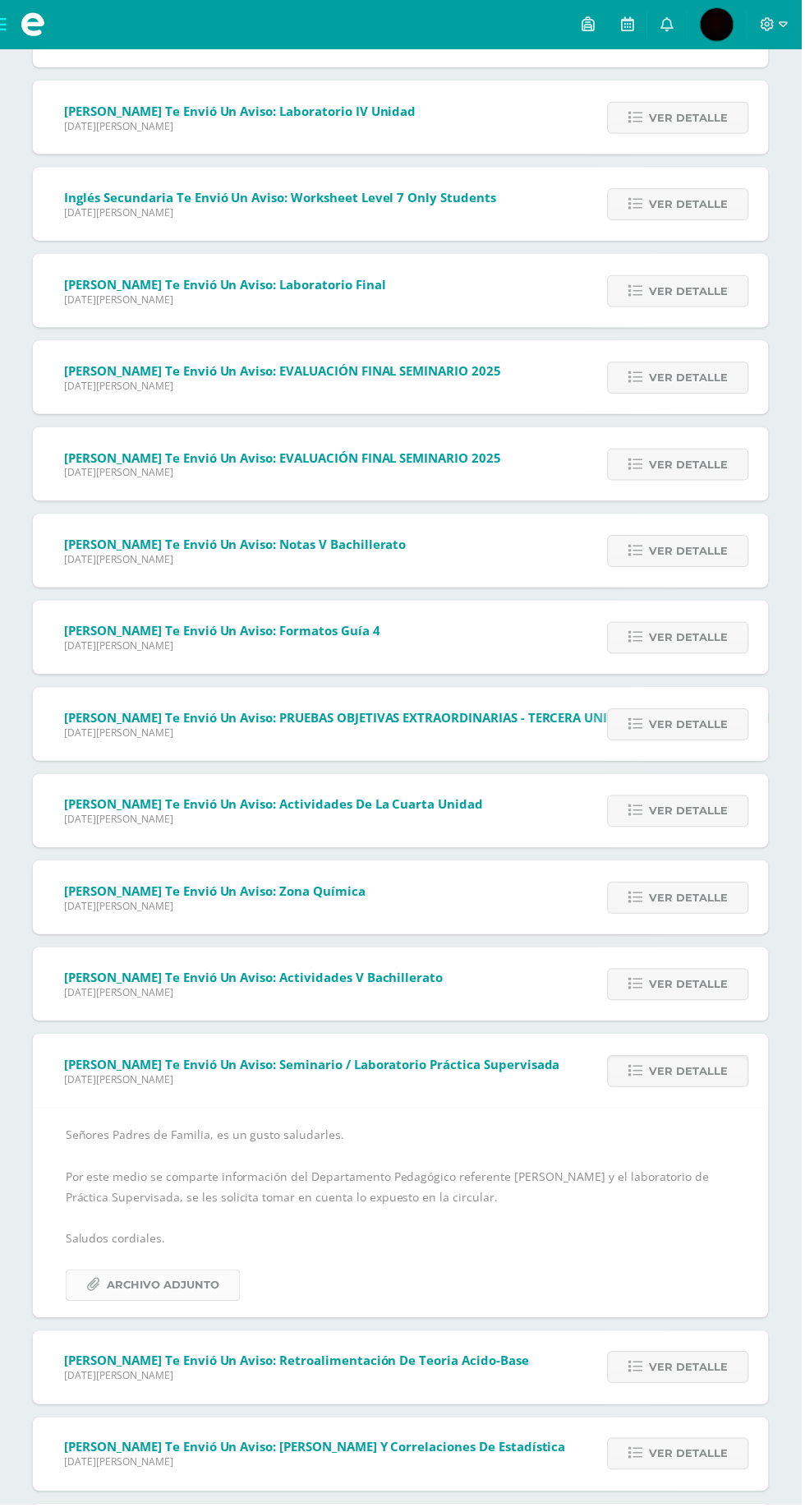
click at [171, 1290] on span "Archivo Adjunto" at bounding box center [163, 1291] width 112 height 31
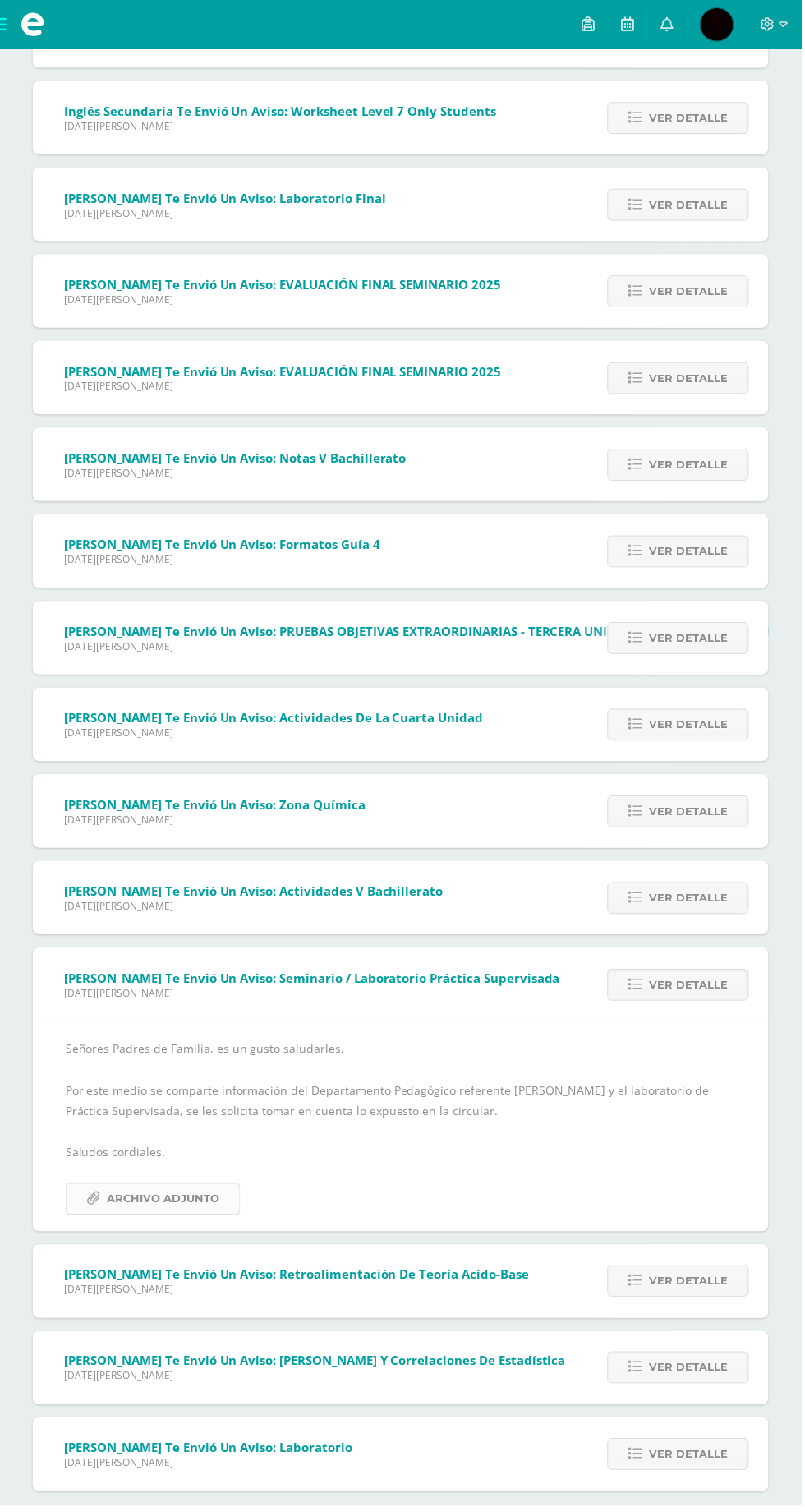
scroll to position [4266, 0]
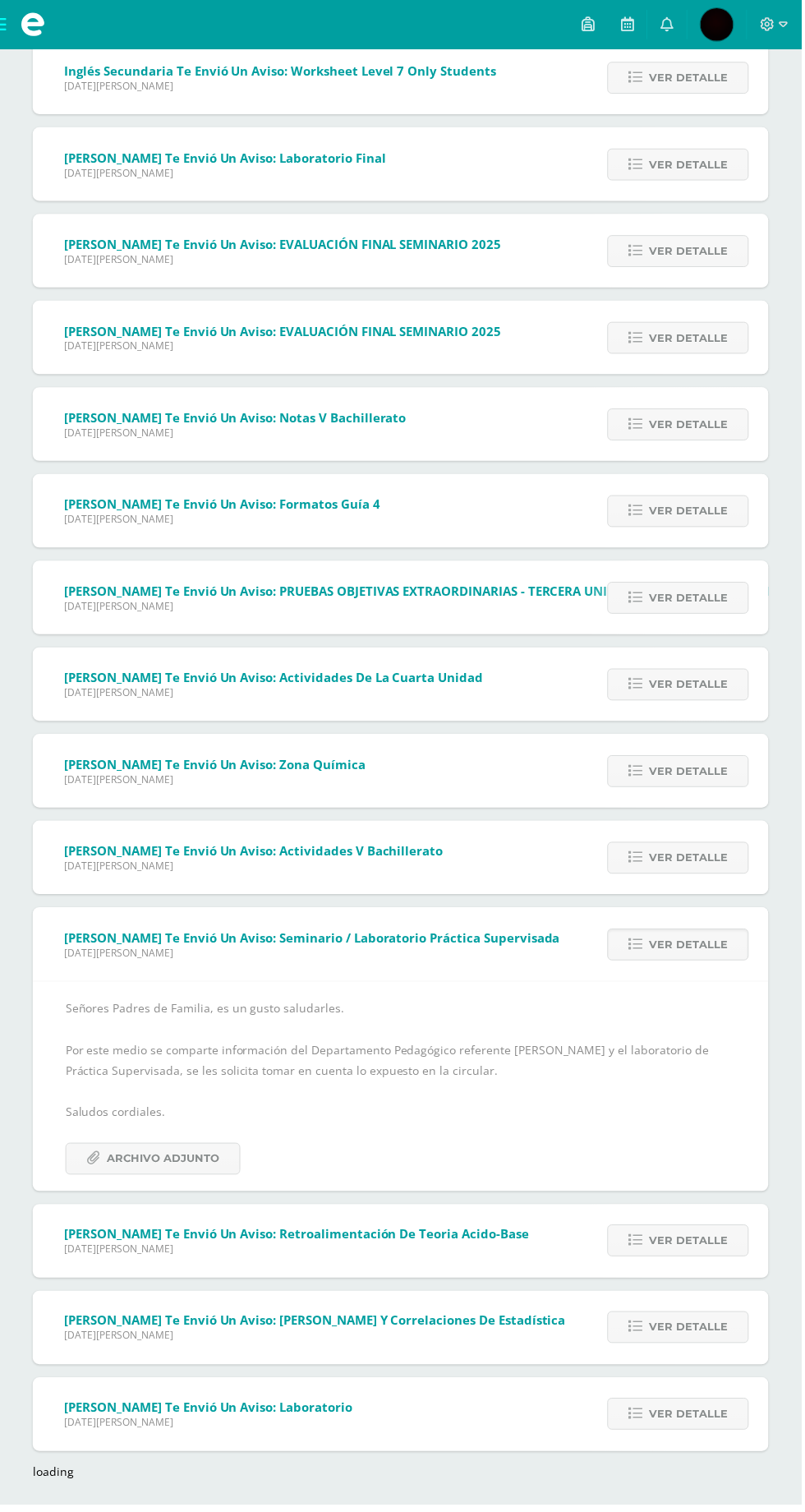
click at [50, 1456] on div "[PERSON_NAME] te envió un aviso: Laboratorio [DATE][PERSON_NAME] Lengua y Liter…" at bounding box center [203, 1422] width 341 height 74
click at [45, 1479] on div "loading" at bounding box center [403, 1479] width 740 height 16
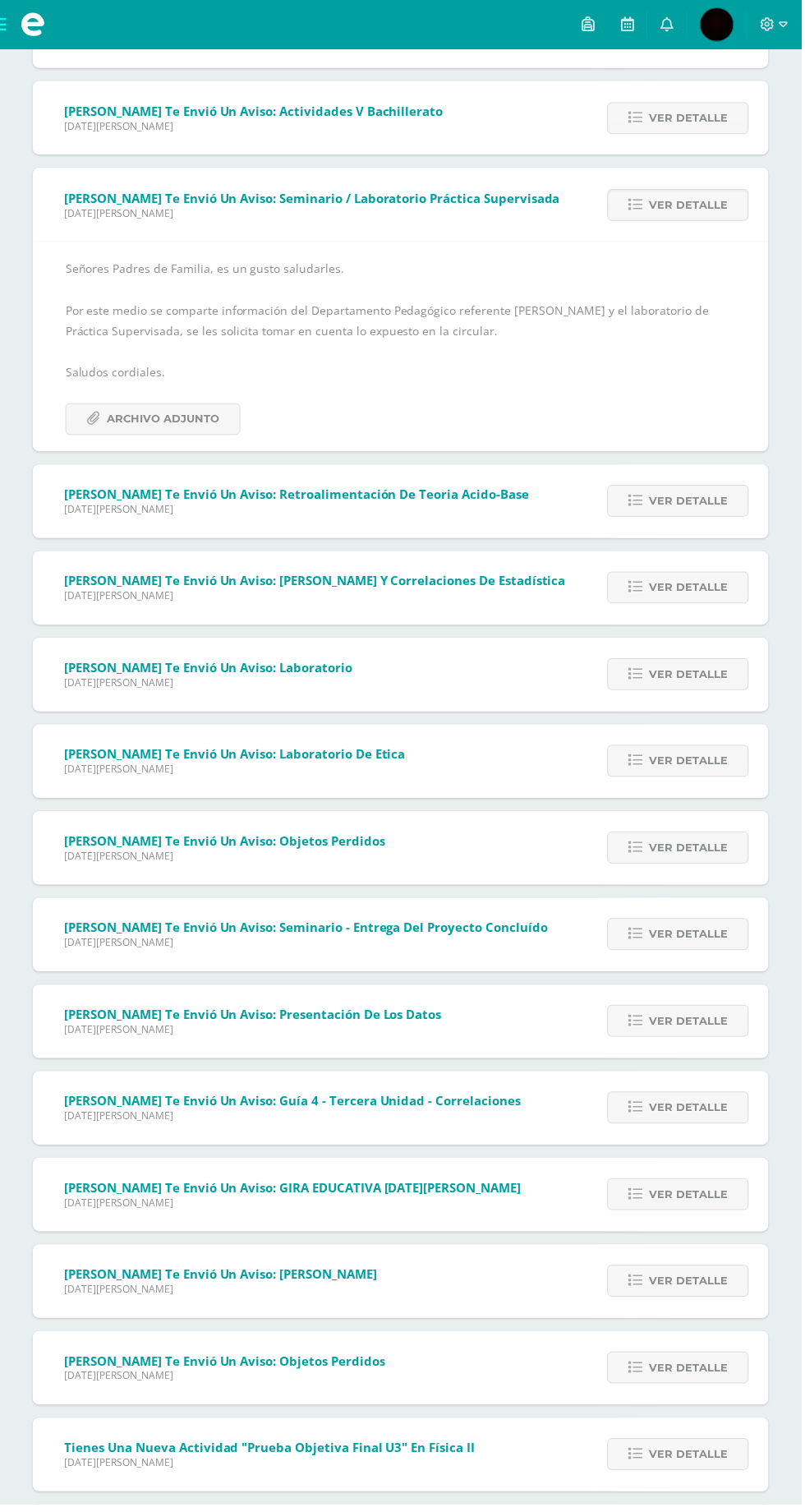
scroll to position [5010, 0]
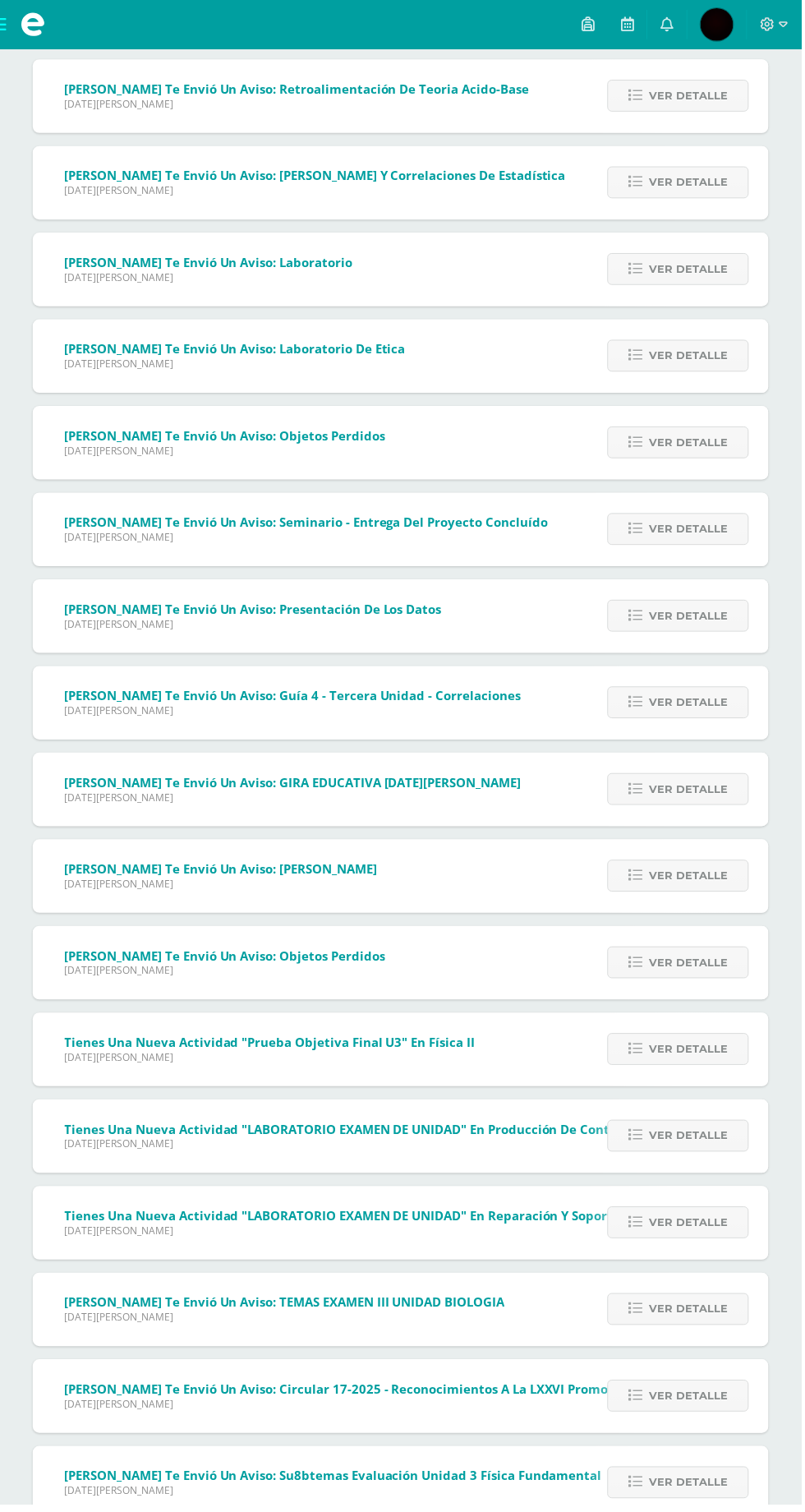
scroll to position [5417, 0]
click at [696, 1402] on span "Ver detalle" at bounding box center [692, 1402] width 79 height 31
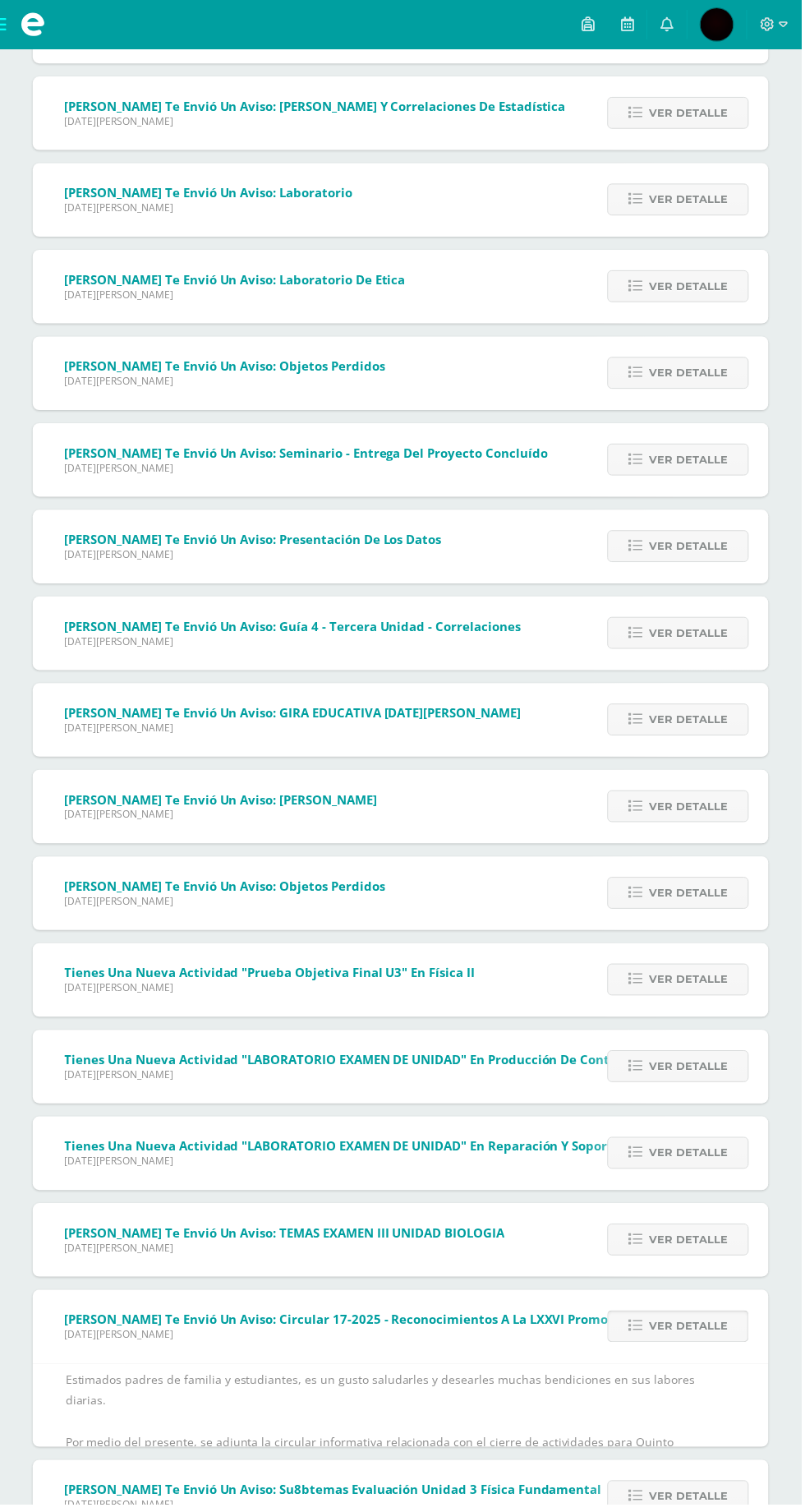
scroll to position [5261, 0]
